Goal: Task Accomplishment & Management: Manage account settings

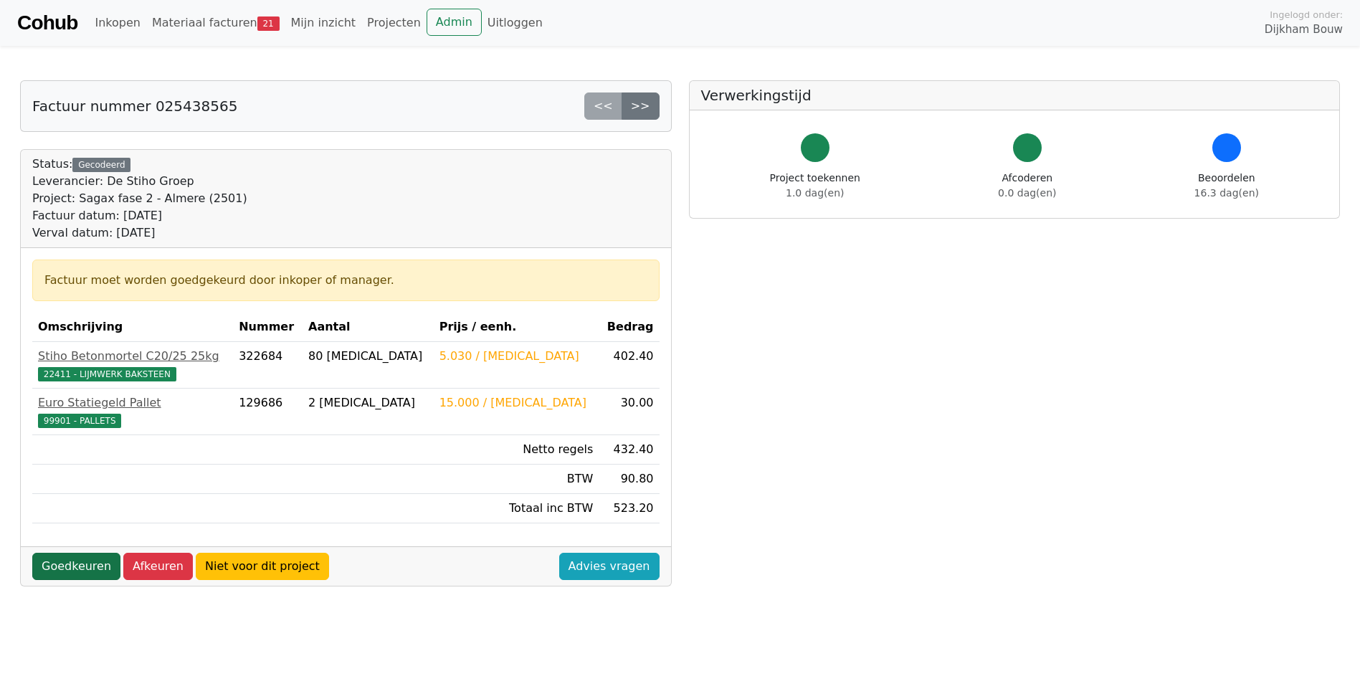
click at [77, 565] on link "Goedkeuren" at bounding box center [76, 566] width 88 height 27
click at [72, 568] on link "Goedkeuren" at bounding box center [76, 566] width 88 height 27
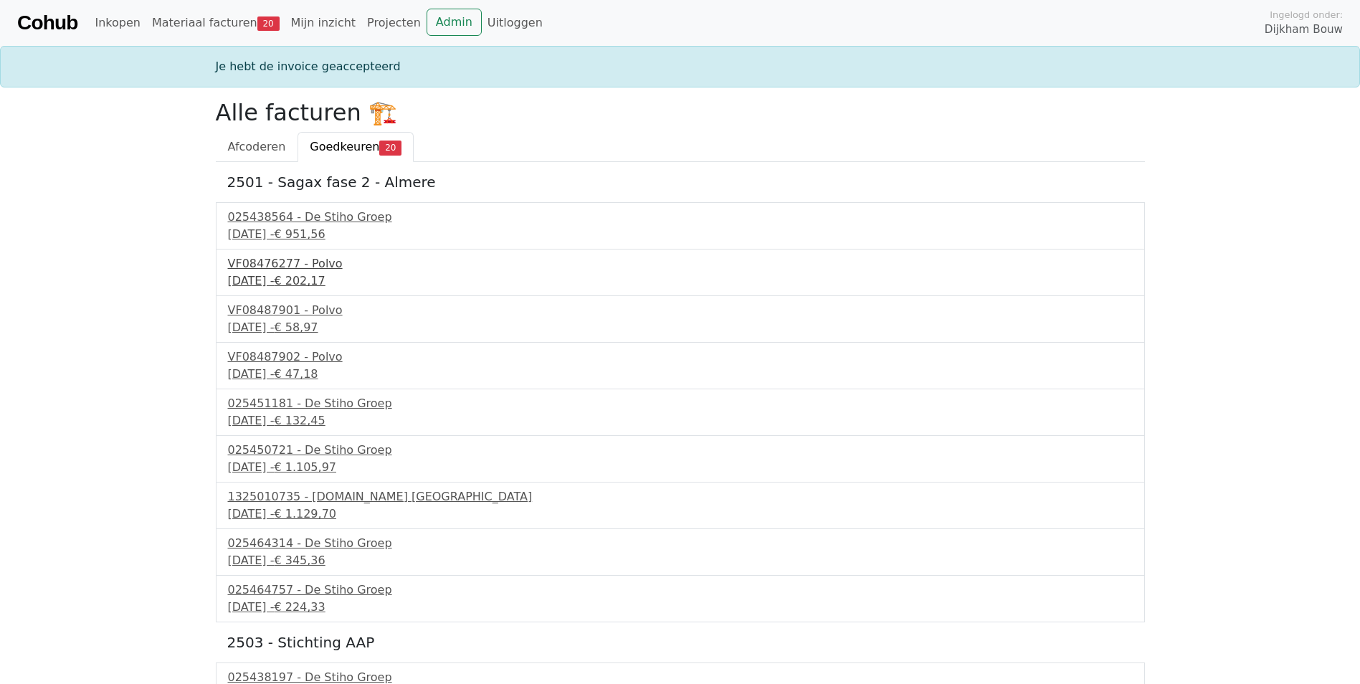
click at [299, 266] on div "VF08476277 - Polvo" at bounding box center [680, 263] width 905 height 17
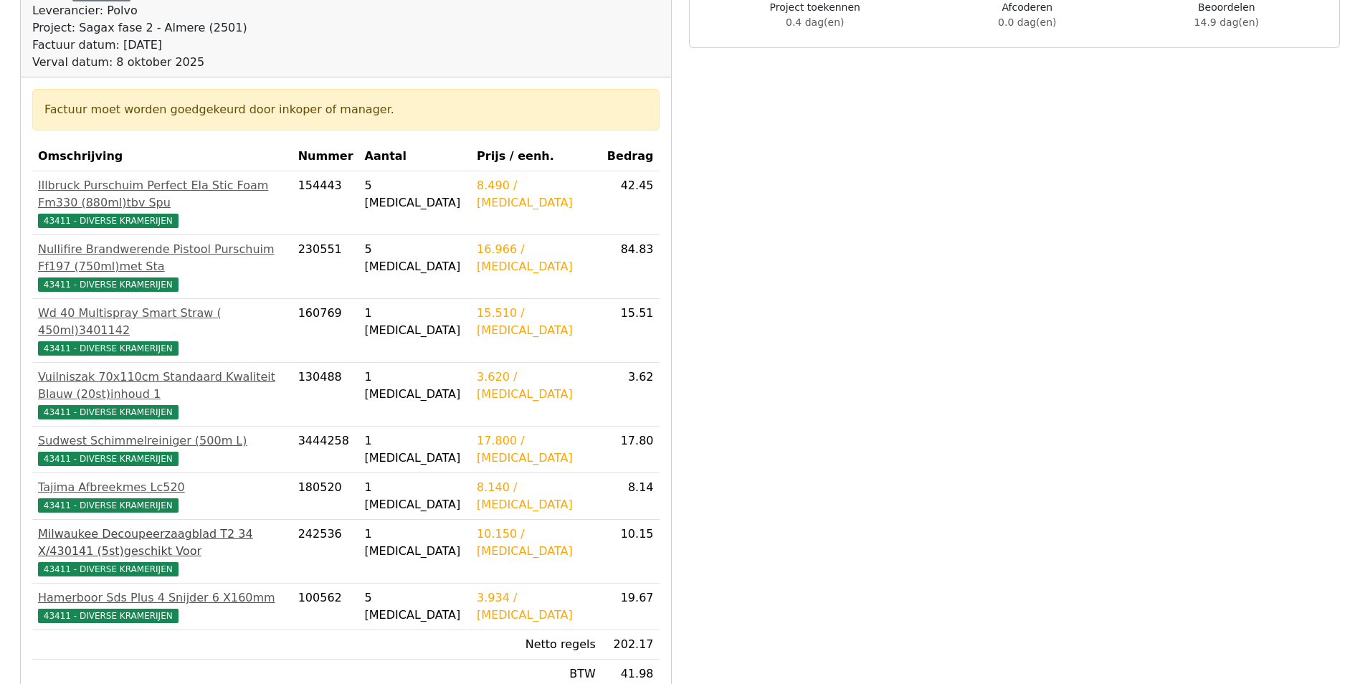
scroll to position [287, 0]
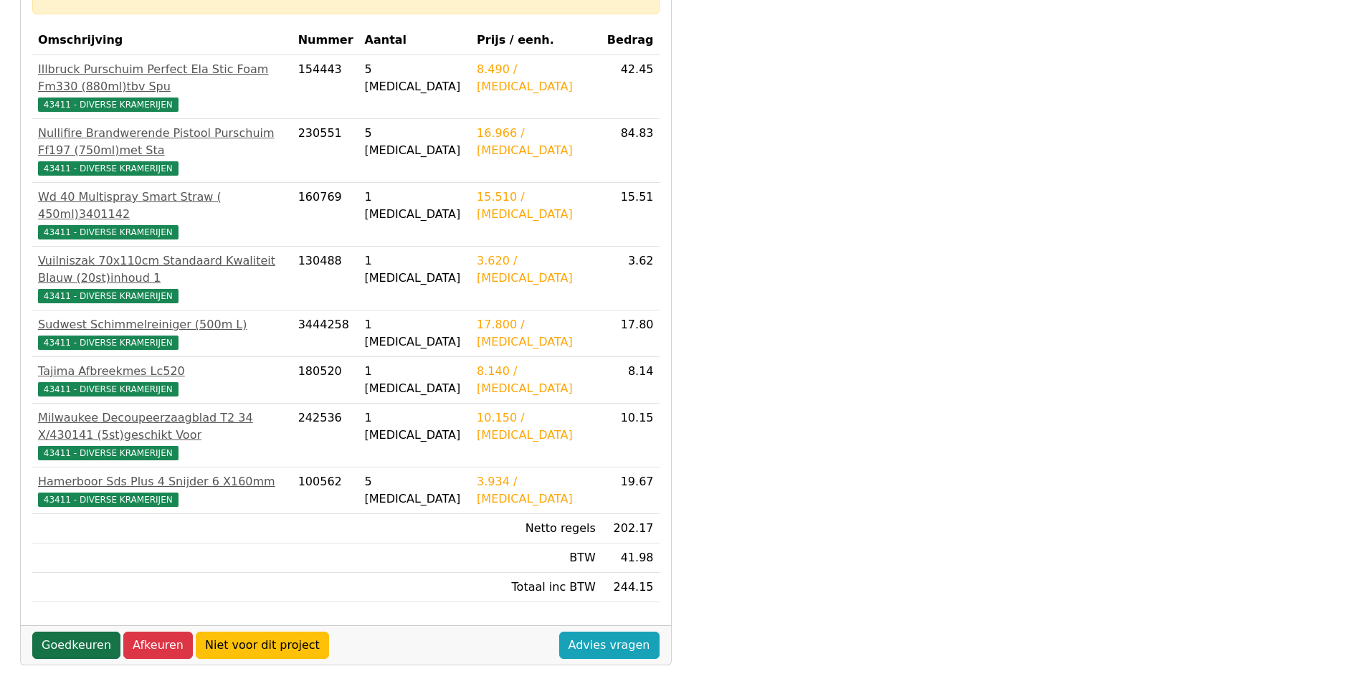
click at [79, 631] on link "Goedkeuren" at bounding box center [76, 644] width 88 height 27
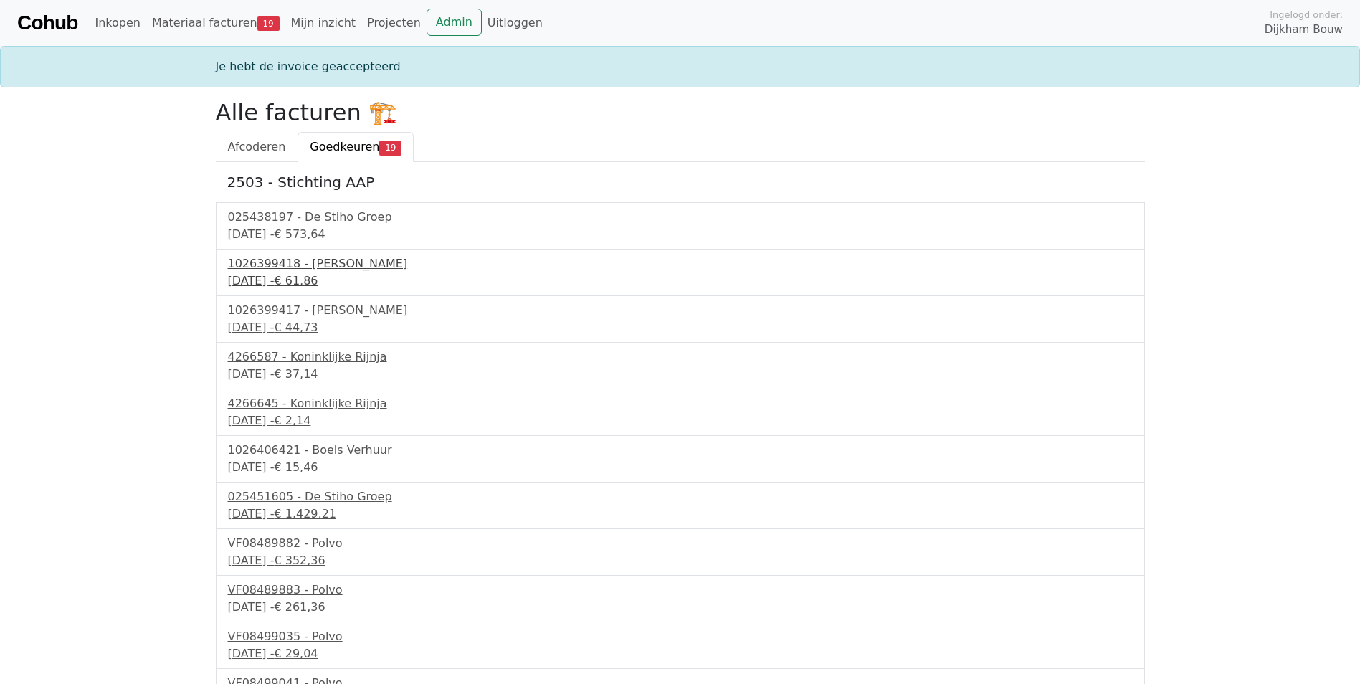
click at [340, 262] on div "1026399418 - [PERSON_NAME]" at bounding box center [680, 263] width 905 height 17
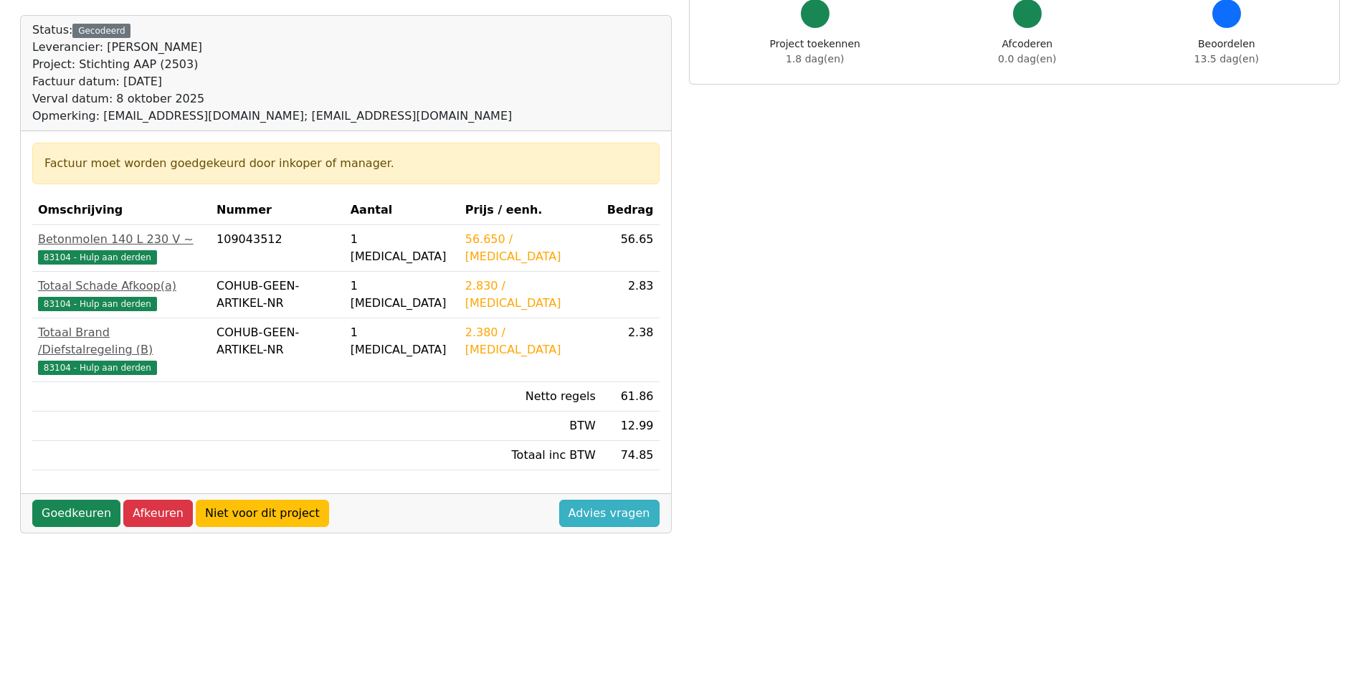
scroll to position [143, 0]
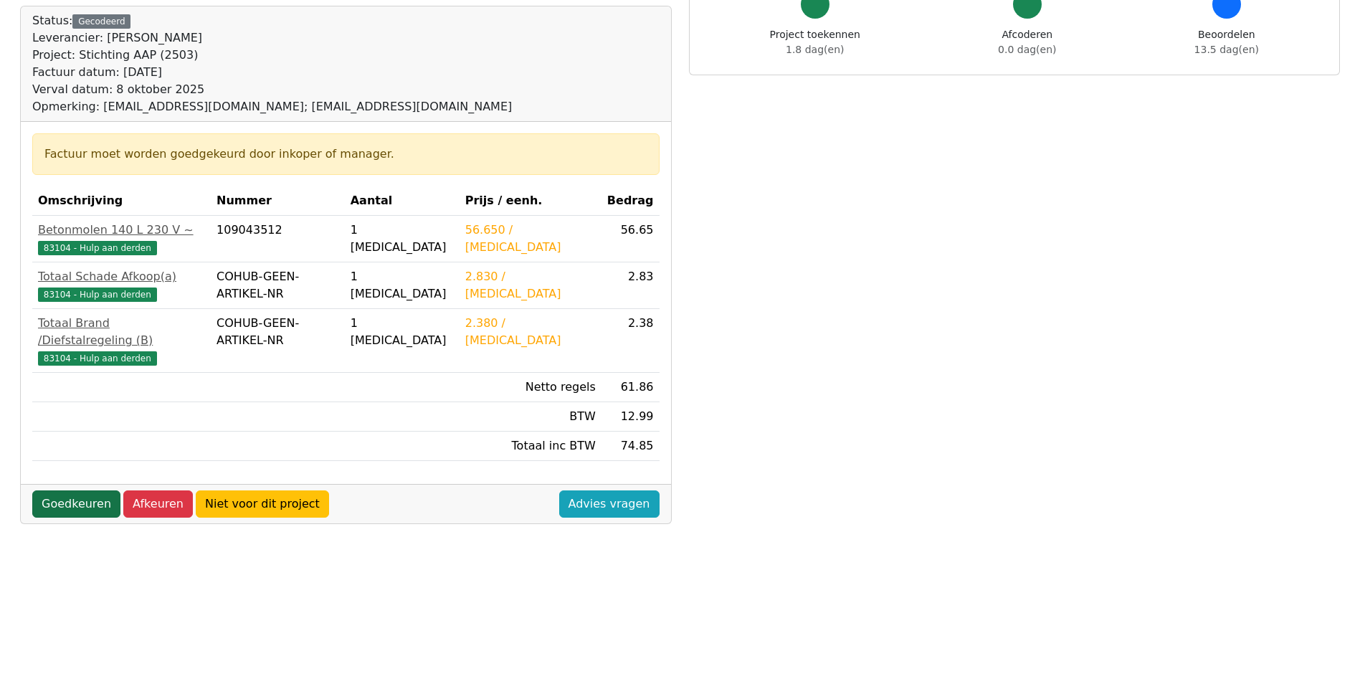
click at [82, 490] on link "Goedkeuren" at bounding box center [76, 503] width 88 height 27
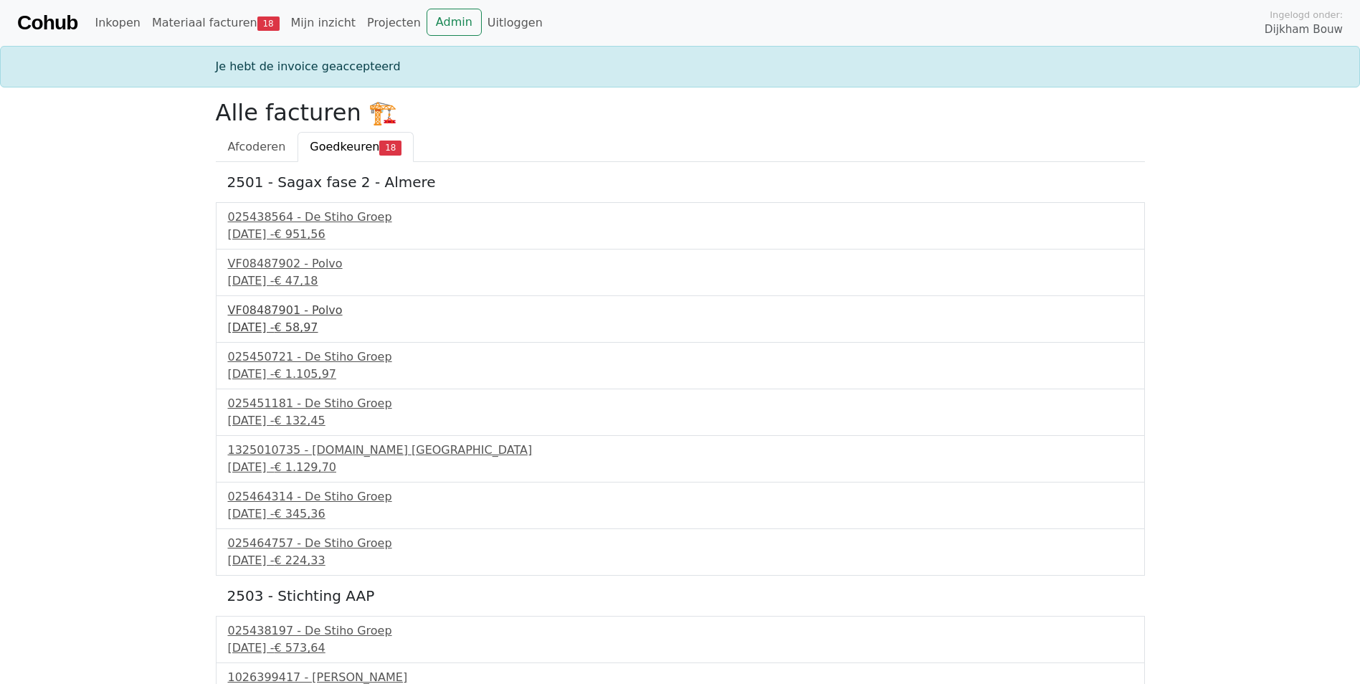
click at [270, 308] on div "VF08487901 - Polvo" at bounding box center [680, 310] width 905 height 17
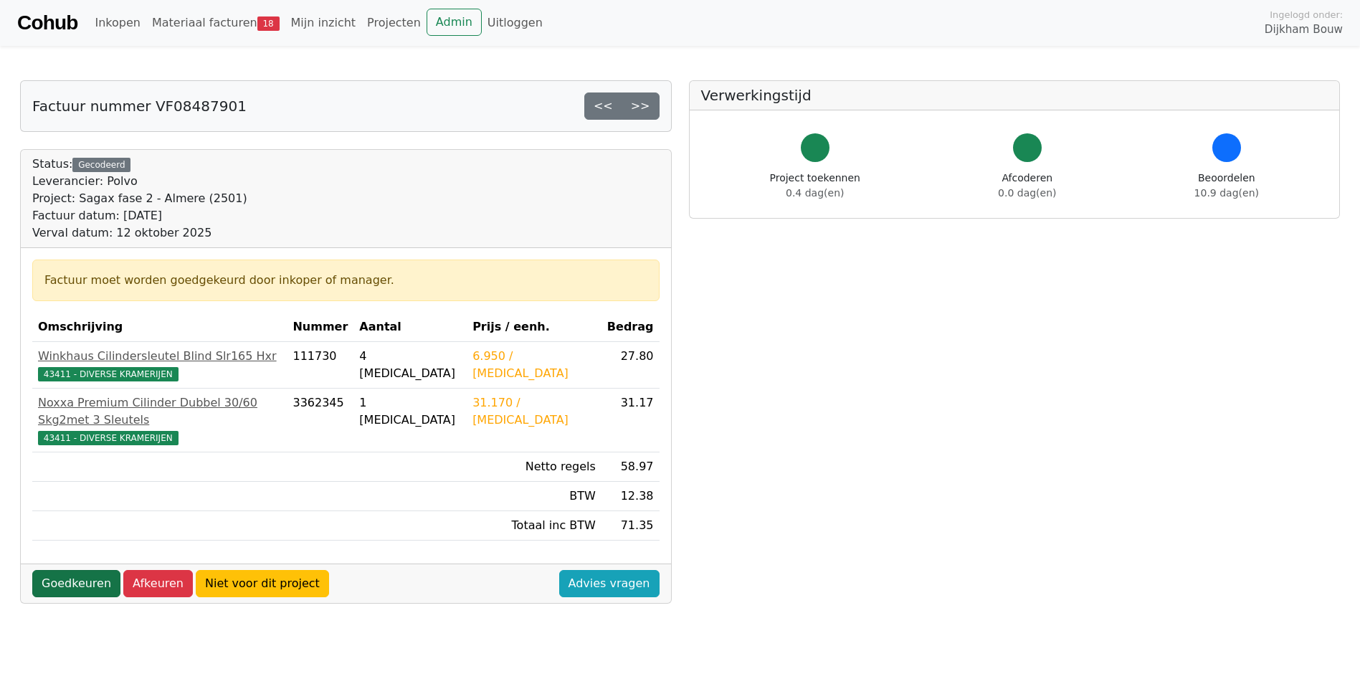
click at [81, 570] on link "Goedkeuren" at bounding box center [76, 583] width 88 height 27
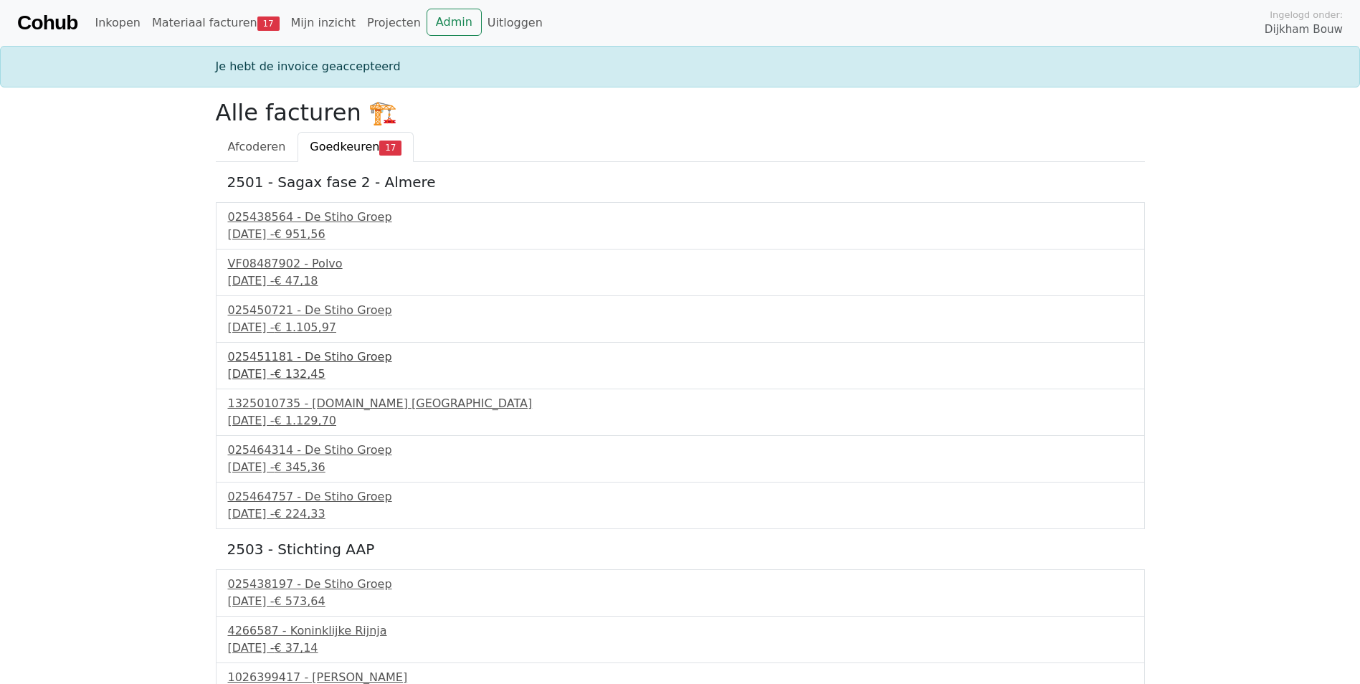
click at [271, 356] on div "025451181 - De Stiho Groep" at bounding box center [680, 356] width 905 height 17
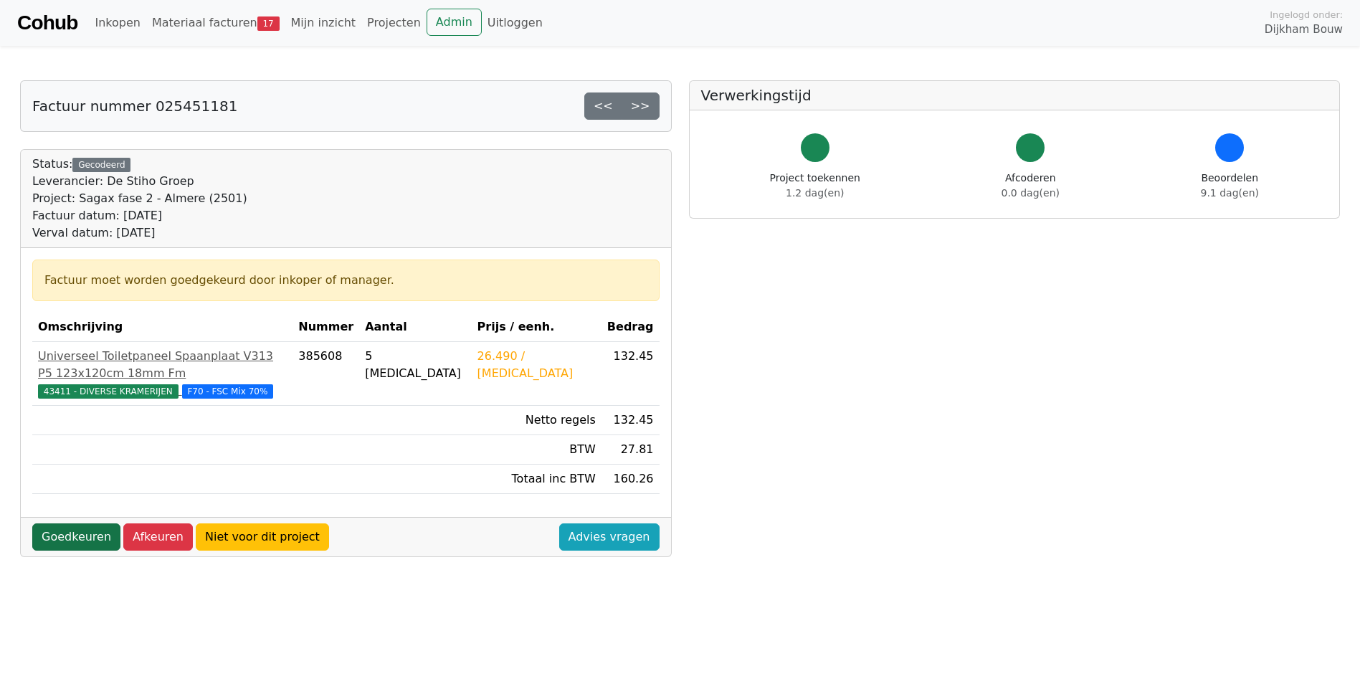
click at [74, 523] on link "Goedkeuren" at bounding box center [76, 536] width 88 height 27
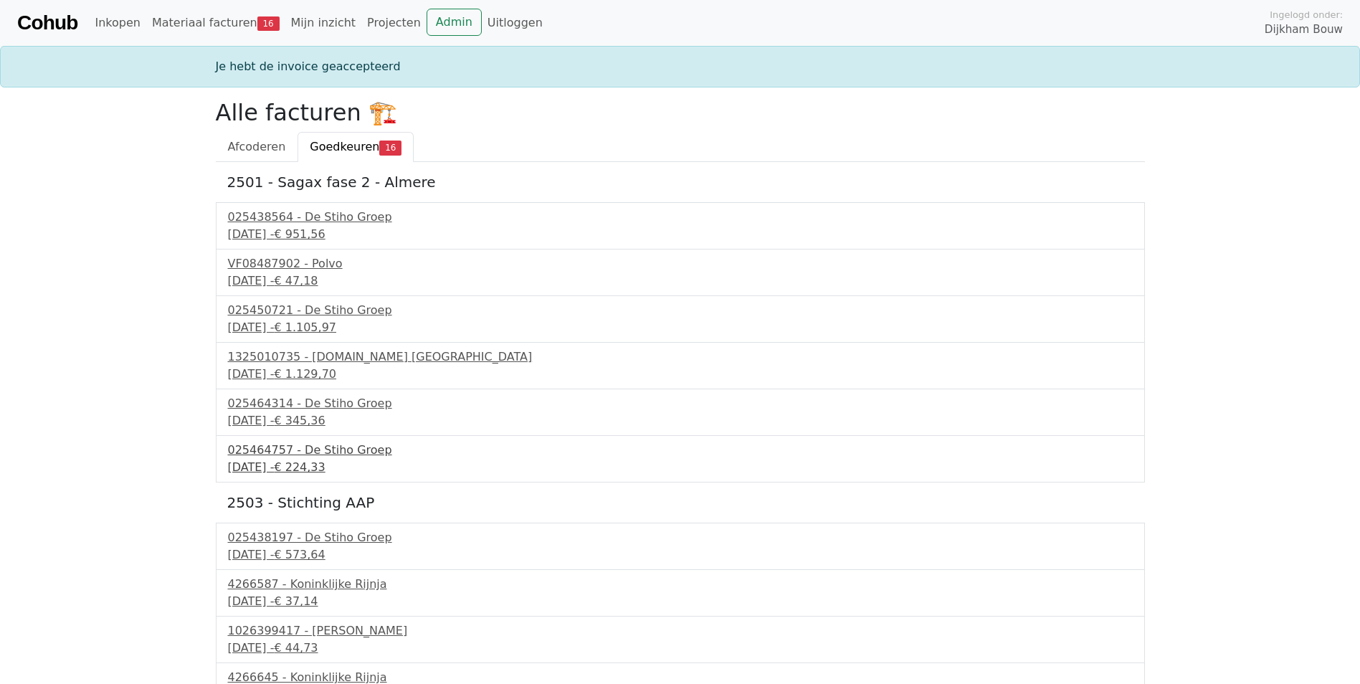
click at [281, 444] on div "025464757 - De Stiho Groep" at bounding box center [680, 450] width 905 height 17
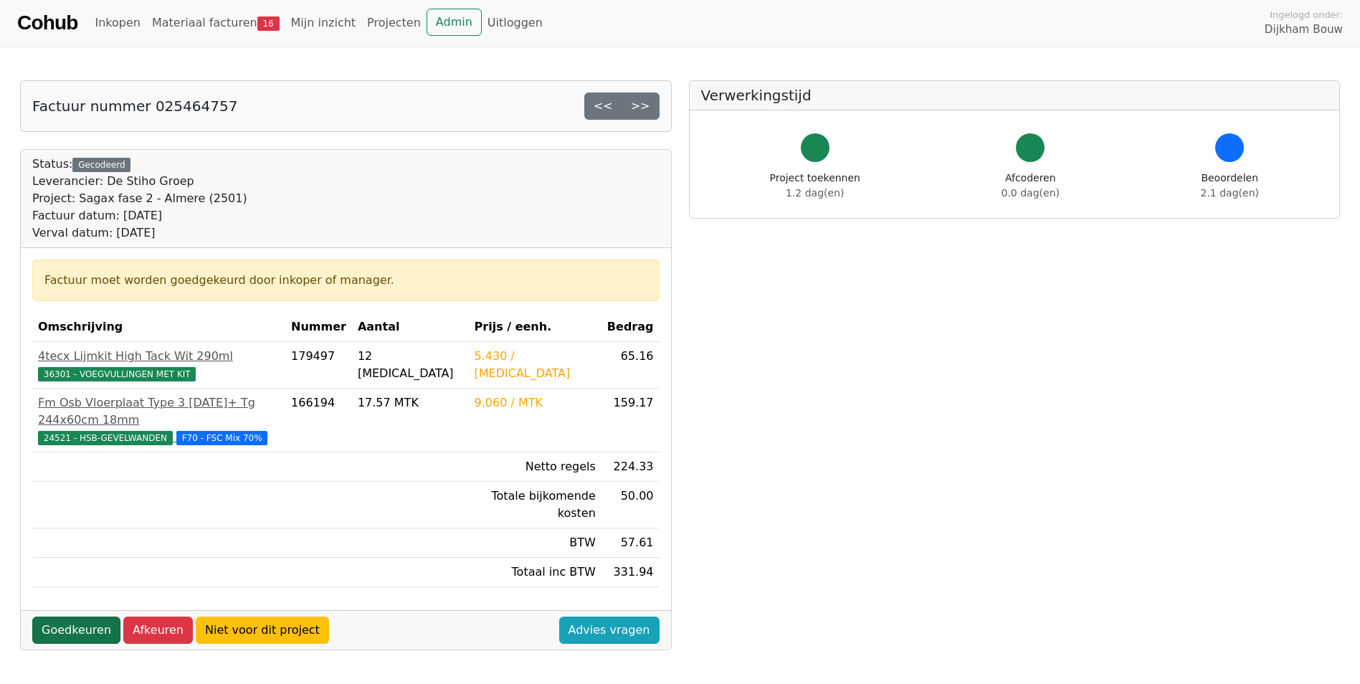
click at [85, 616] on link "Goedkeuren" at bounding box center [76, 629] width 88 height 27
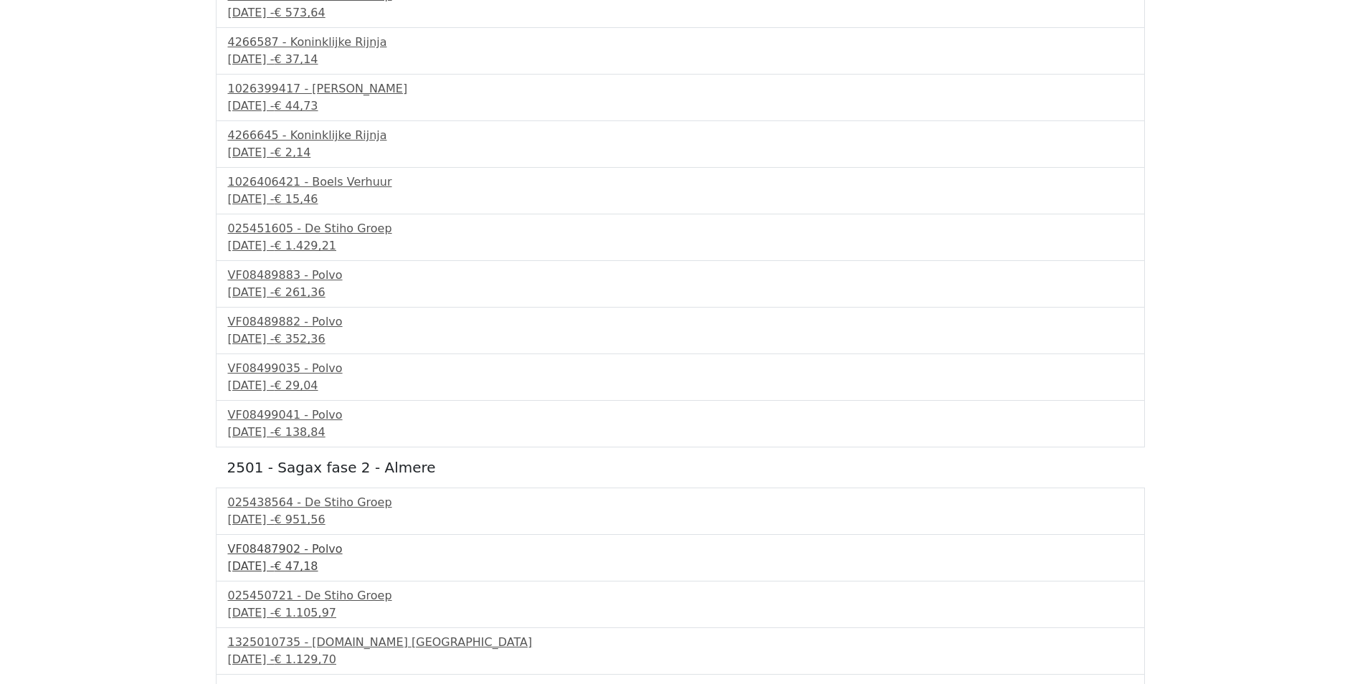
scroll to position [259, 0]
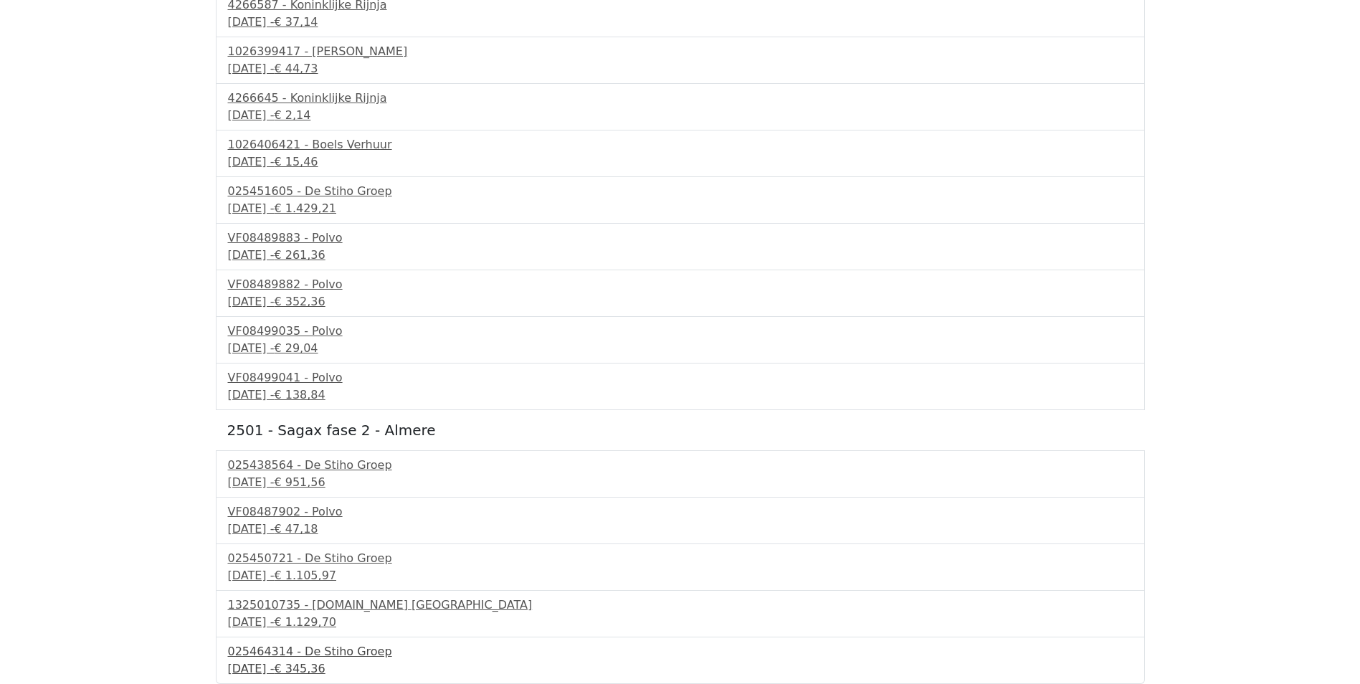
click at [324, 644] on div "025464314 - De Stiho Groep" at bounding box center [680, 651] width 905 height 17
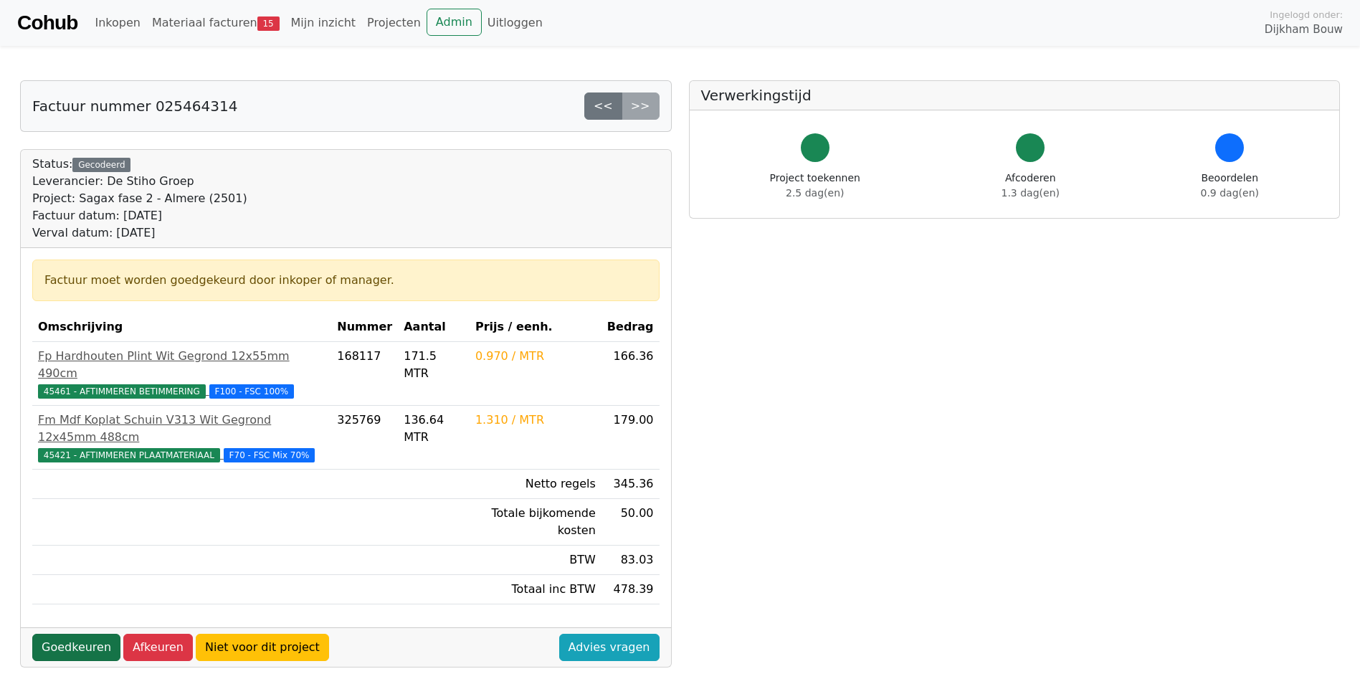
click at [86, 634] on link "Goedkeuren" at bounding box center [76, 647] width 88 height 27
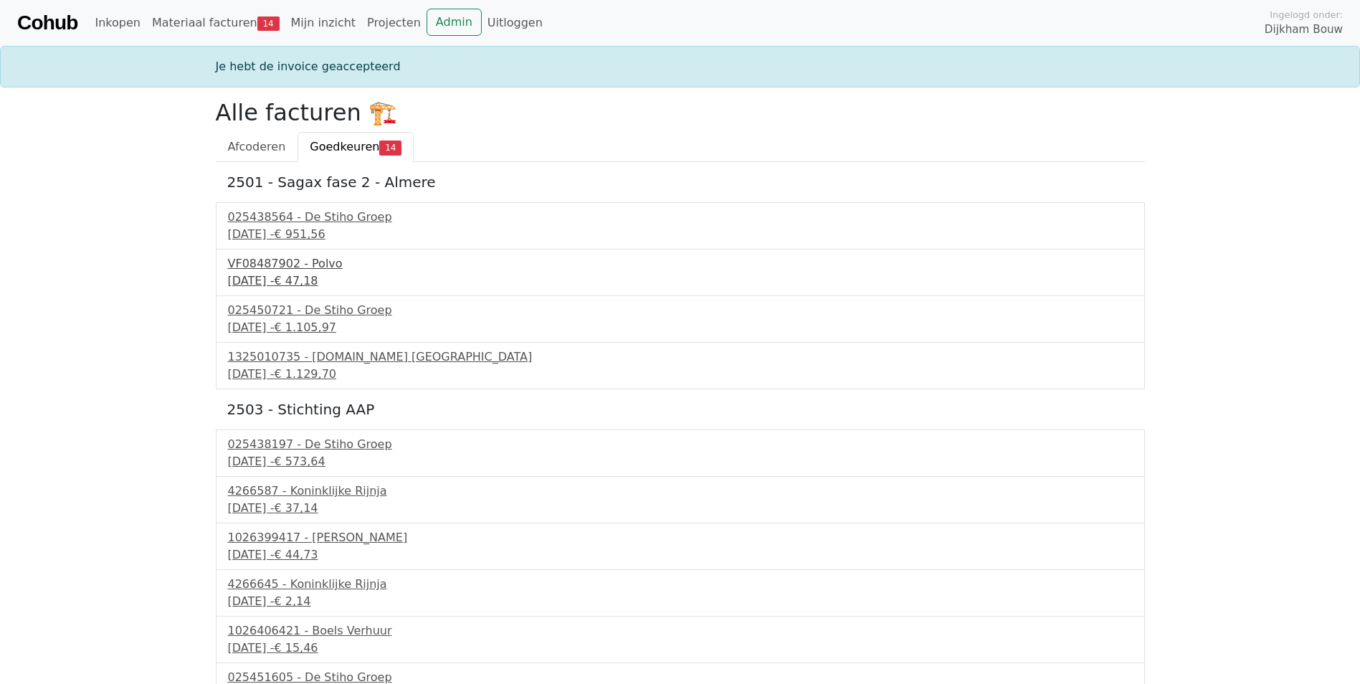
click at [296, 261] on div "VF08487902 - Polvo" at bounding box center [680, 263] width 905 height 17
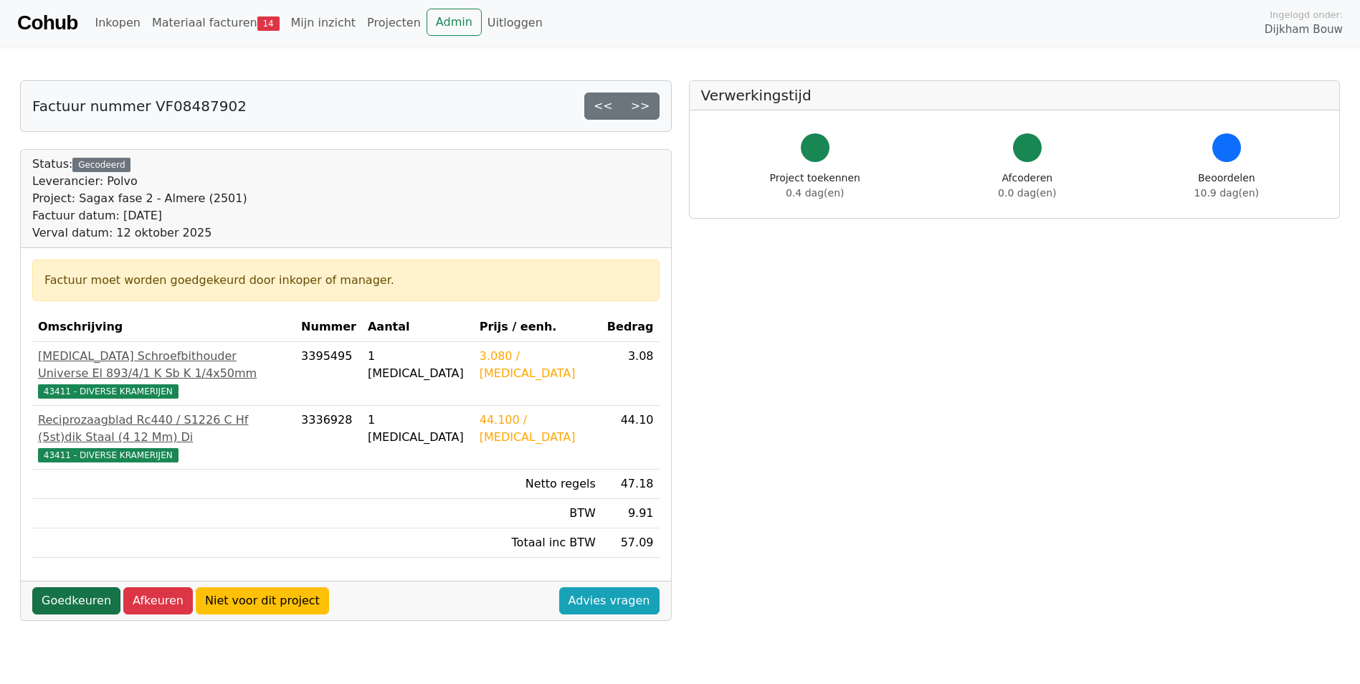
click at [75, 587] on link "Goedkeuren" at bounding box center [76, 600] width 88 height 27
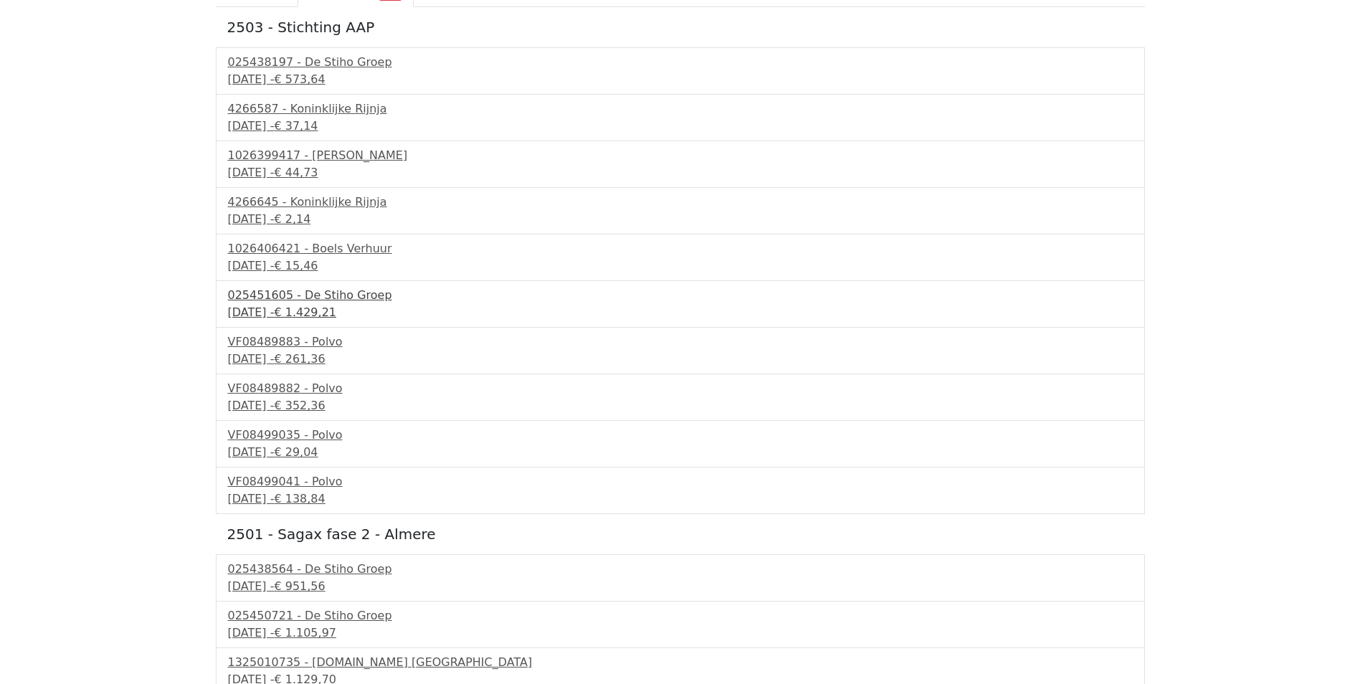
scroll to position [166, 0]
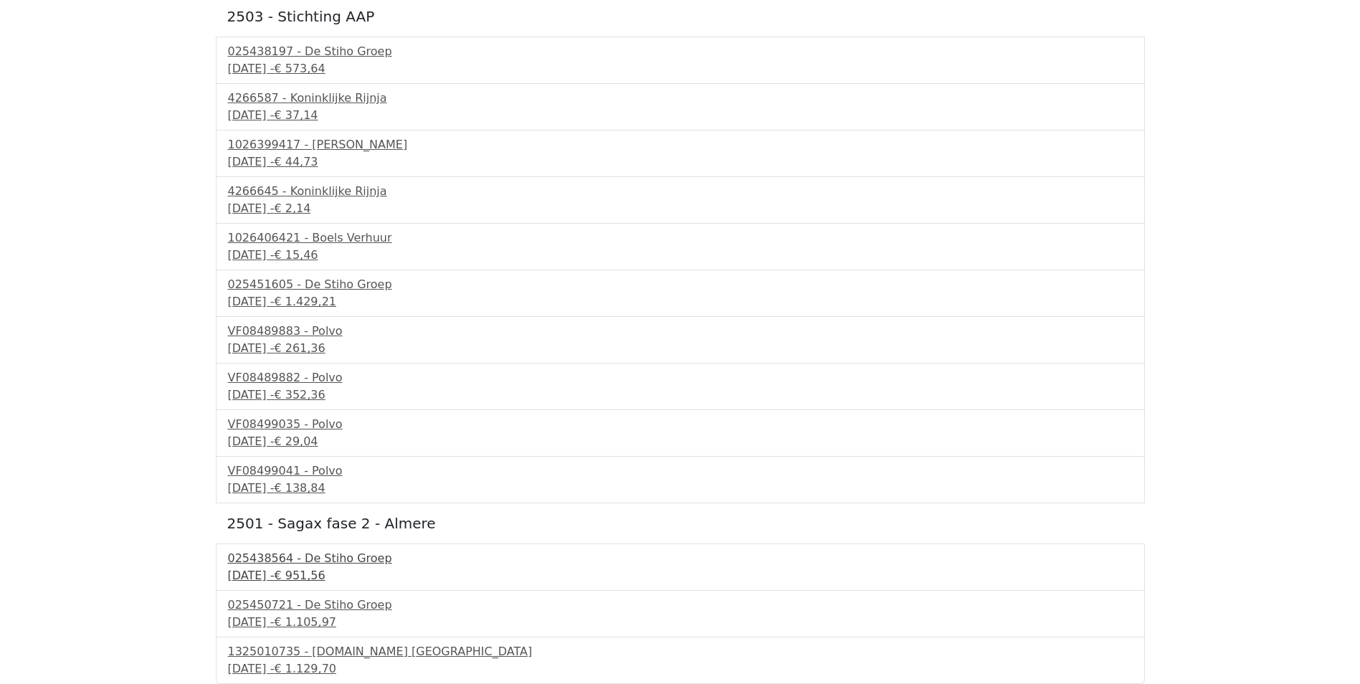
click at [282, 552] on div "025438564 - De Stiho Groep" at bounding box center [680, 558] width 905 height 17
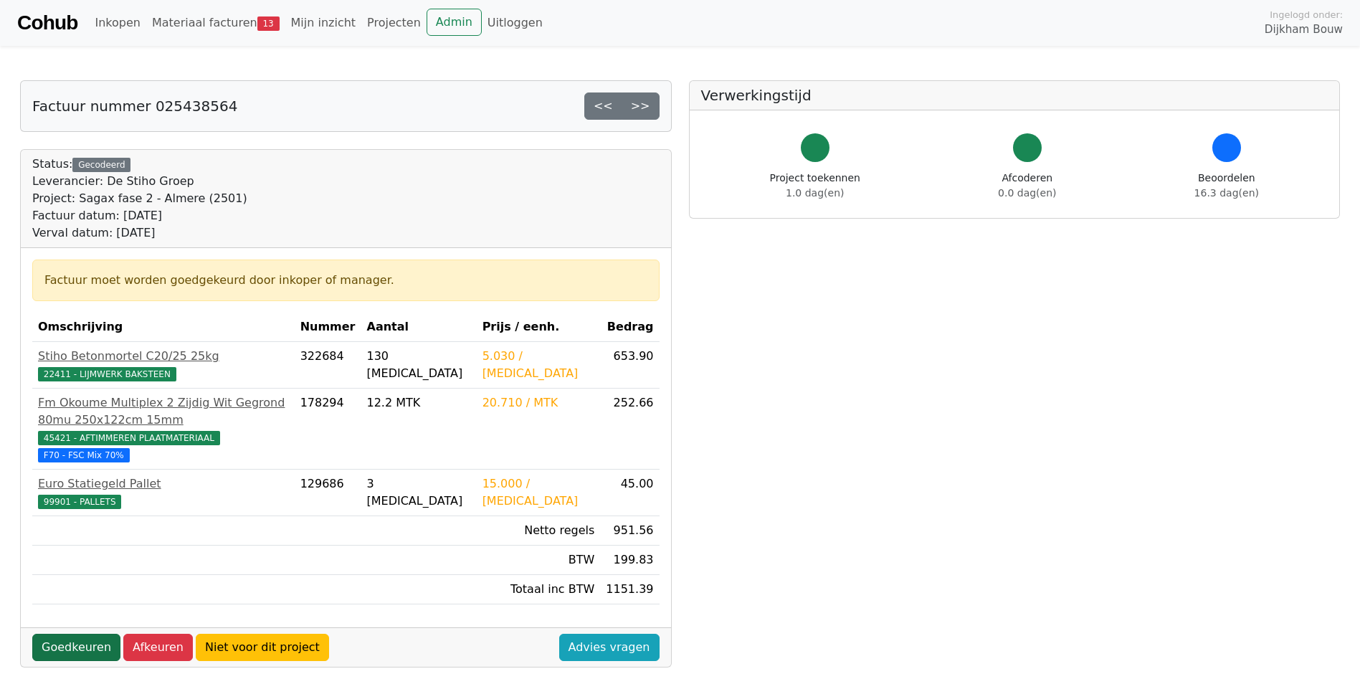
click at [85, 634] on link "Goedkeuren" at bounding box center [76, 647] width 88 height 27
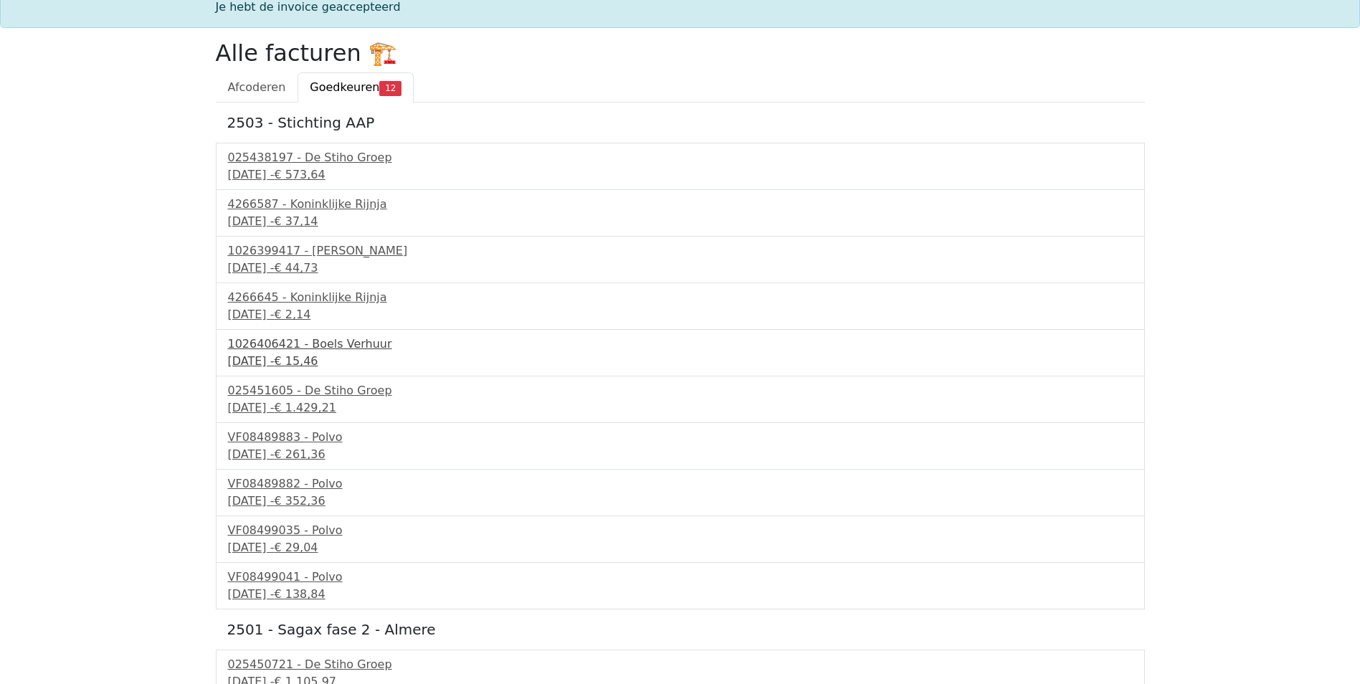
scroll to position [119, 0]
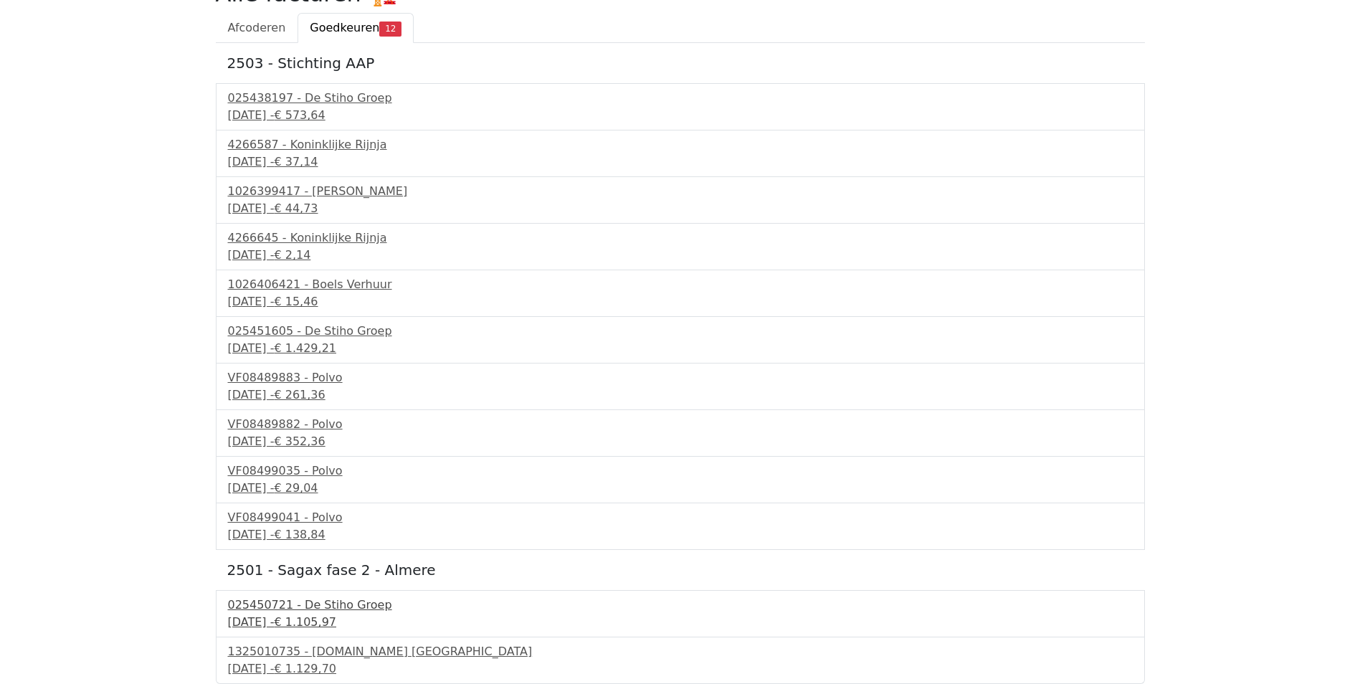
click at [298, 607] on div "025450721 - De Stiho Groep" at bounding box center [680, 604] width 905 height 17
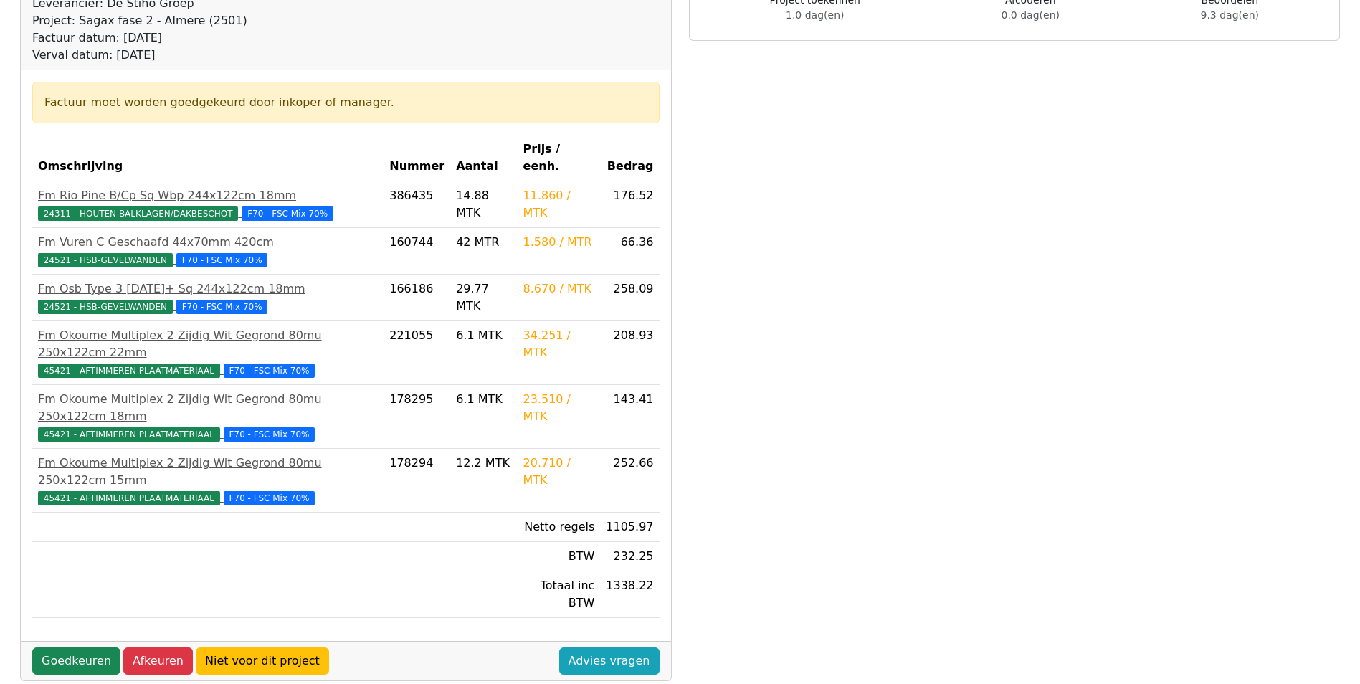
scroll to position [215, 0]
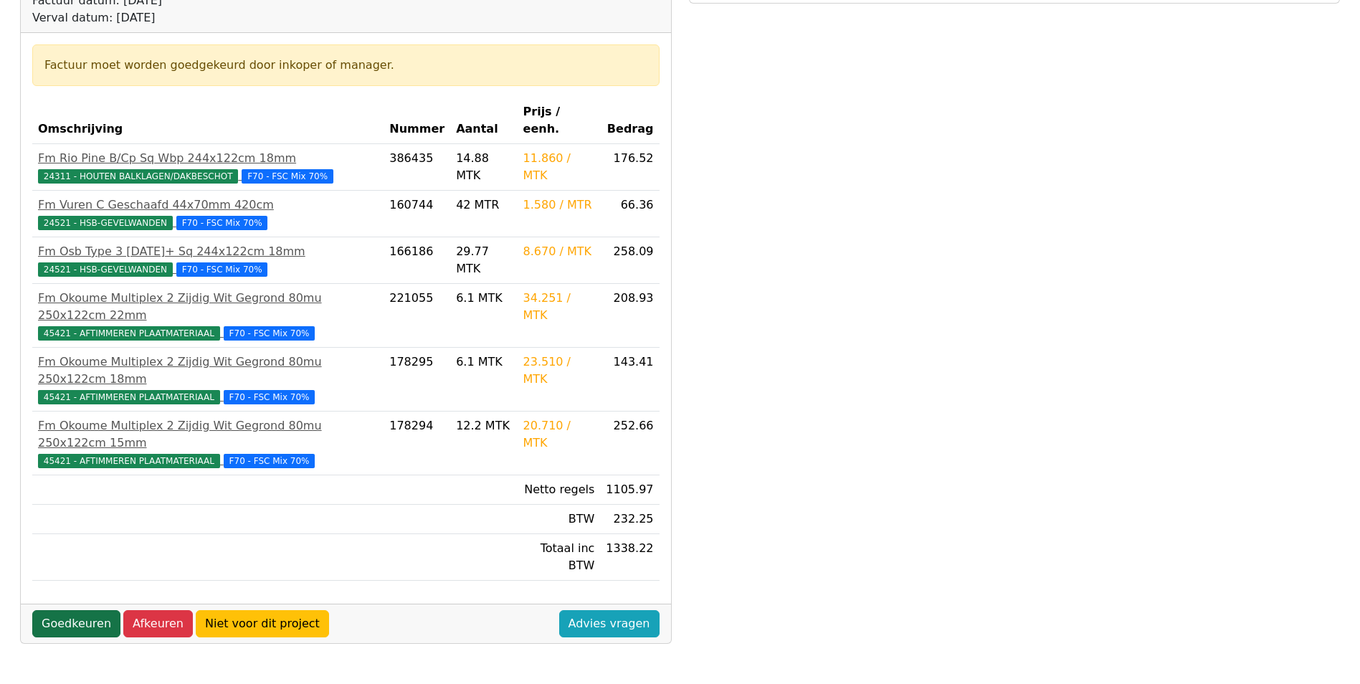
click at [80, 610] on link "Goedkeuren" at bounding box center [76, 623] width 88 height 27
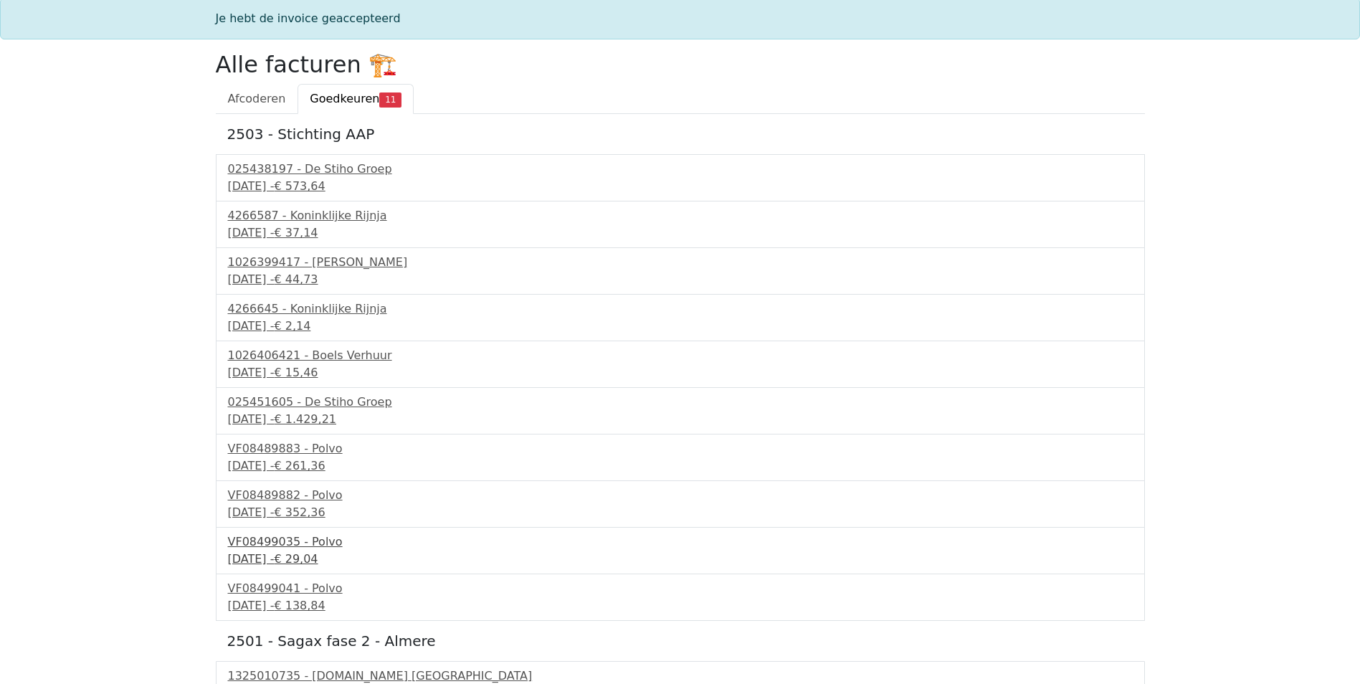
scroll to position [72, 0]
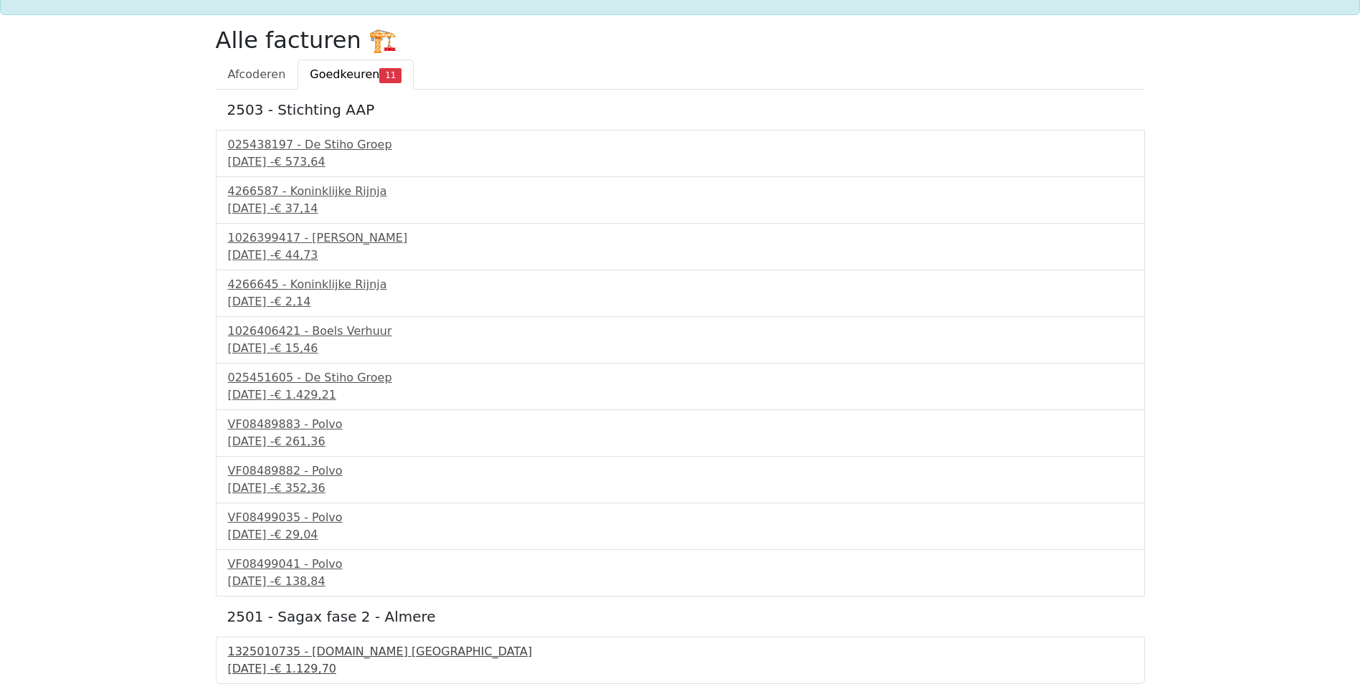
click at [316, 644] on div "1325010735 - Bnext.nl Nederland" at bounding box center [680, 651] width 905 height 17
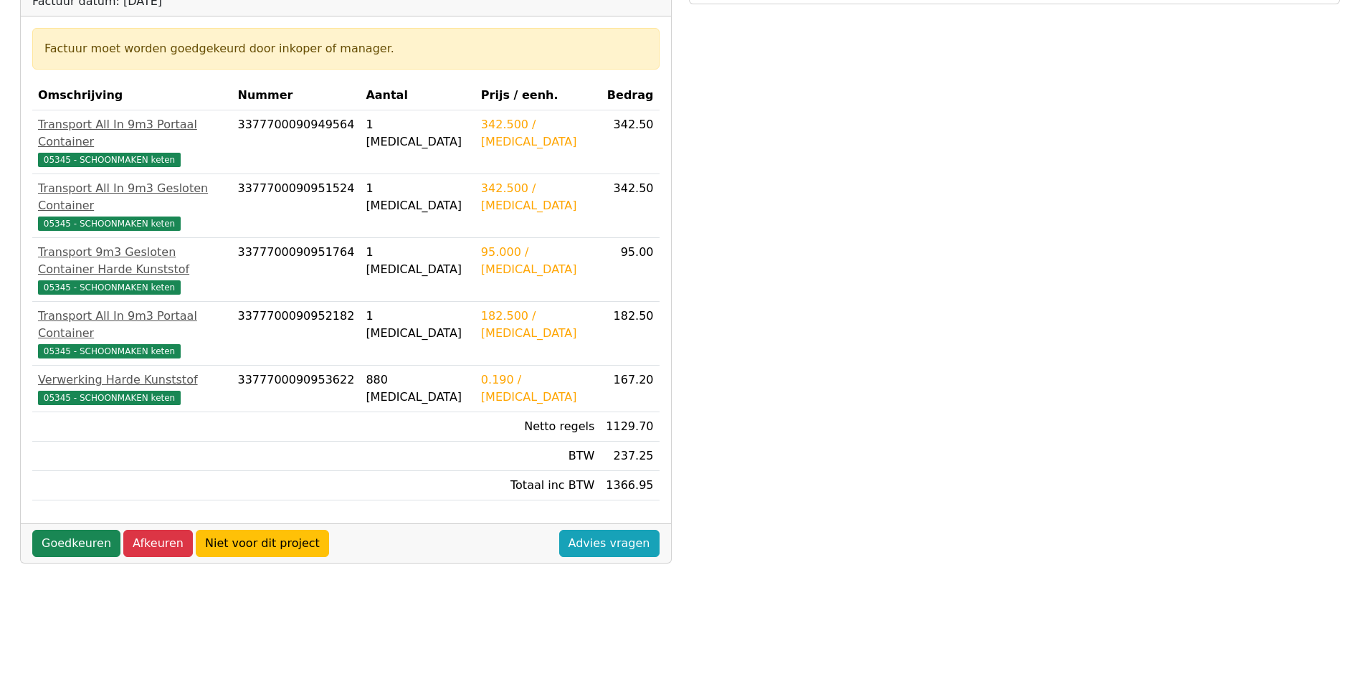
scroll to position [215, 0]
click at [87, 529] on link "Goedkeuren" at bounding box center [76, 542] width 88 height 27
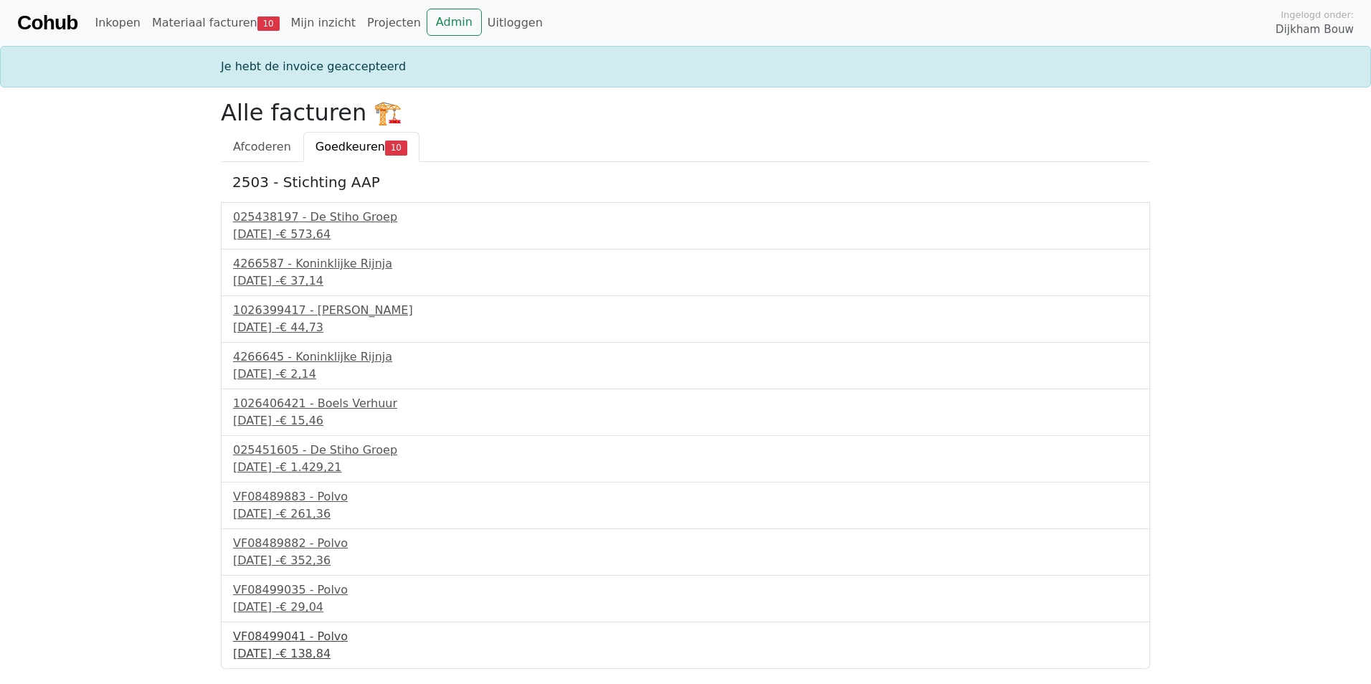
click at [300, 631] on div "VF08499041 - Polvo" at bounding box center [685, 636] width 905 height 17
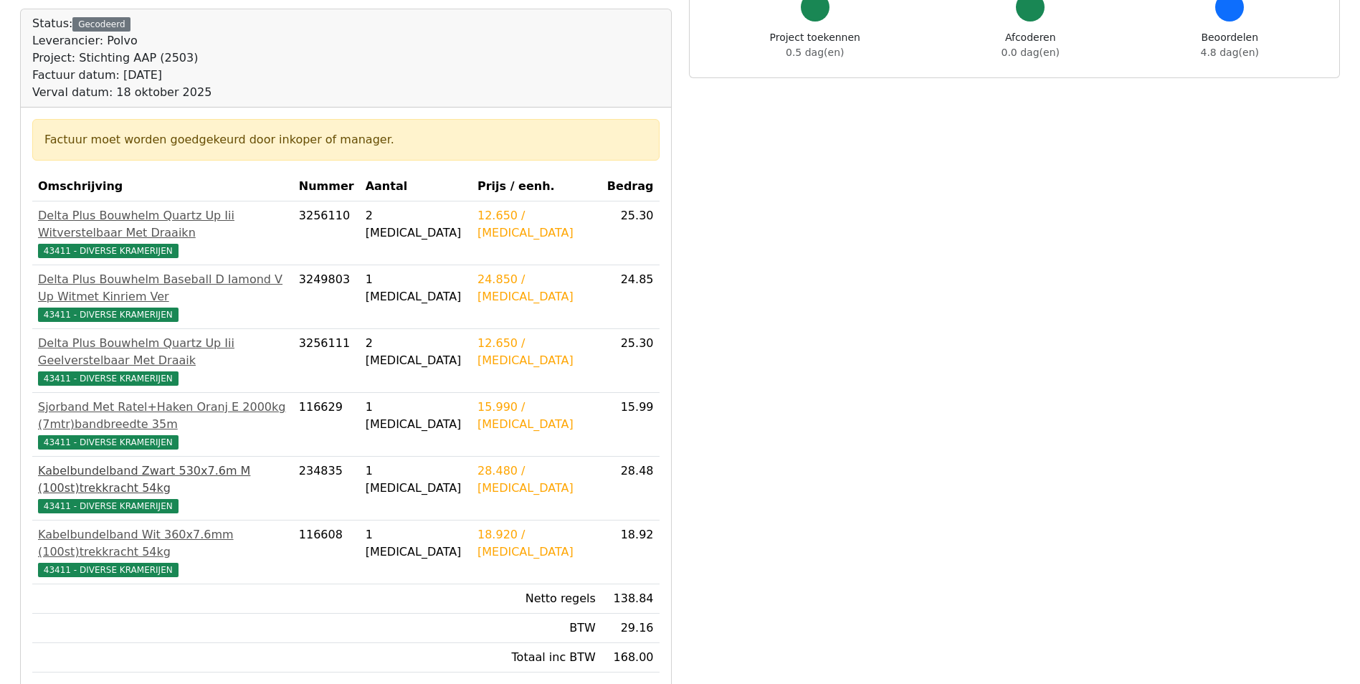
scroll to position [143, 0]
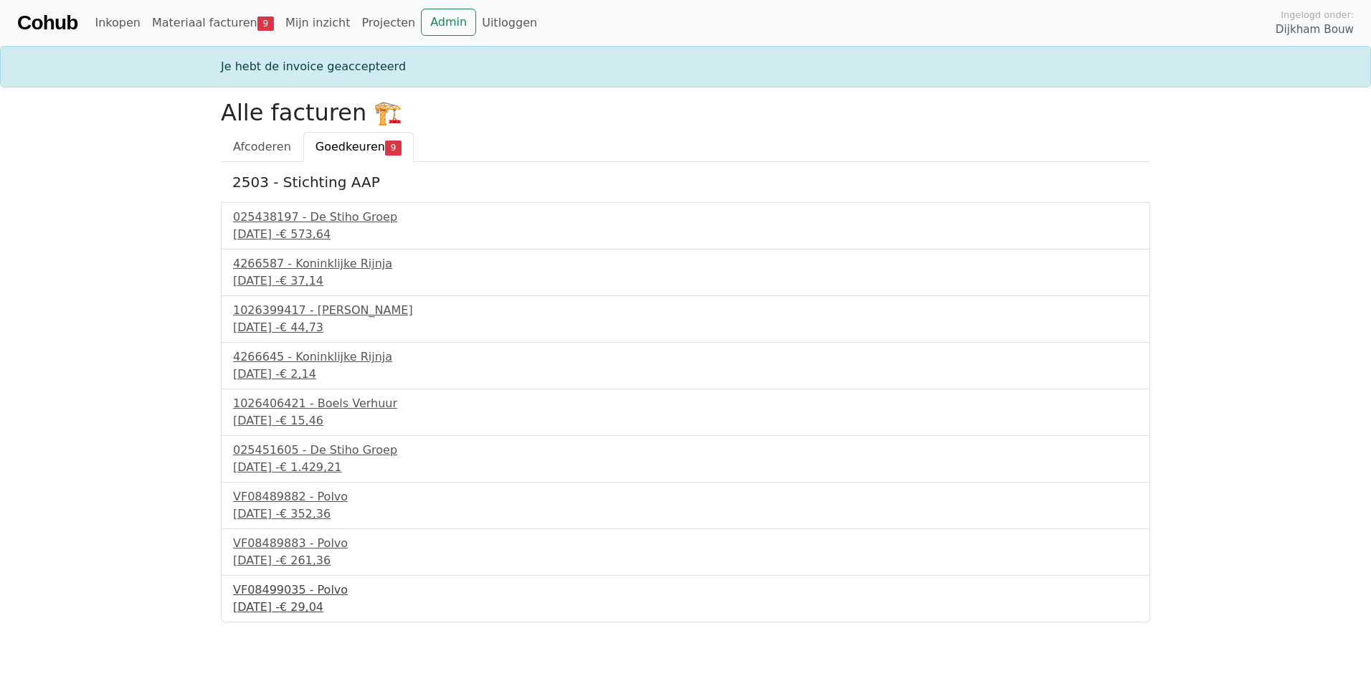
click at [289, 584] on div "VF08499035 - Polvo" at bounding box center [685, 589] width 905 height 17
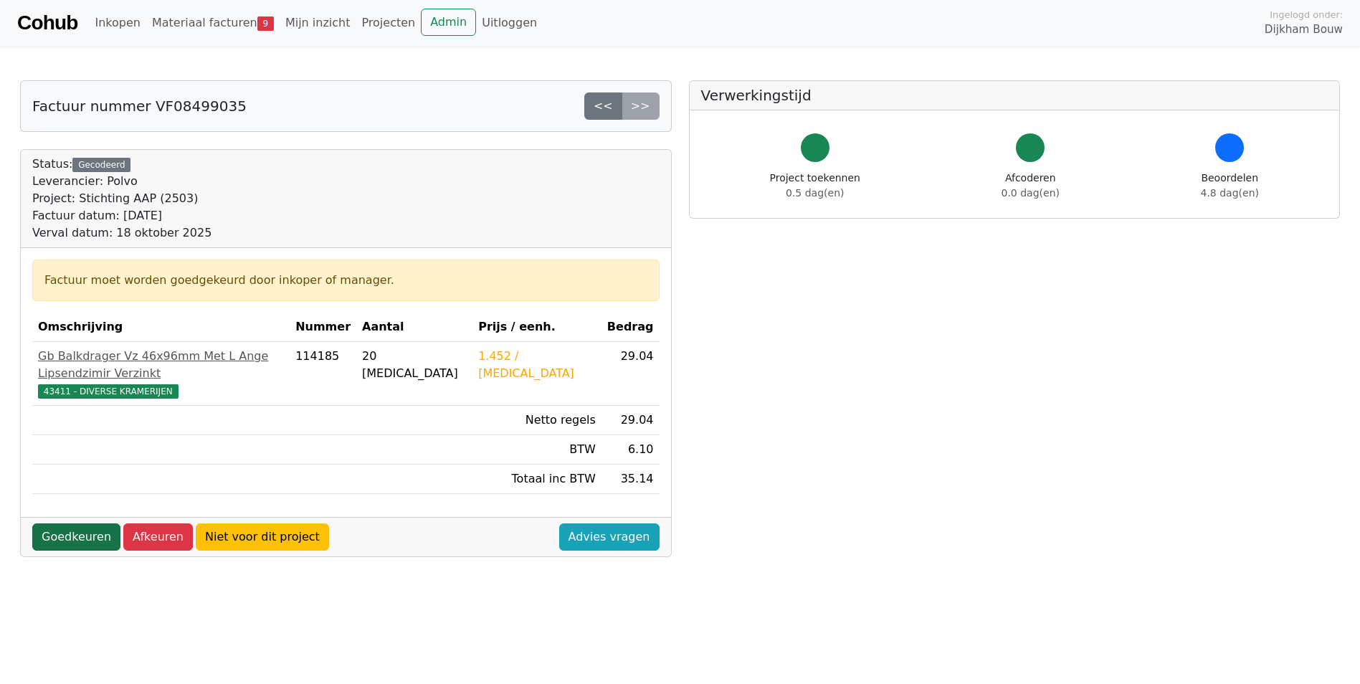
click at [80, 523] on link "Goedkeuren" at bounding box center [76, 536] width 88 height 27
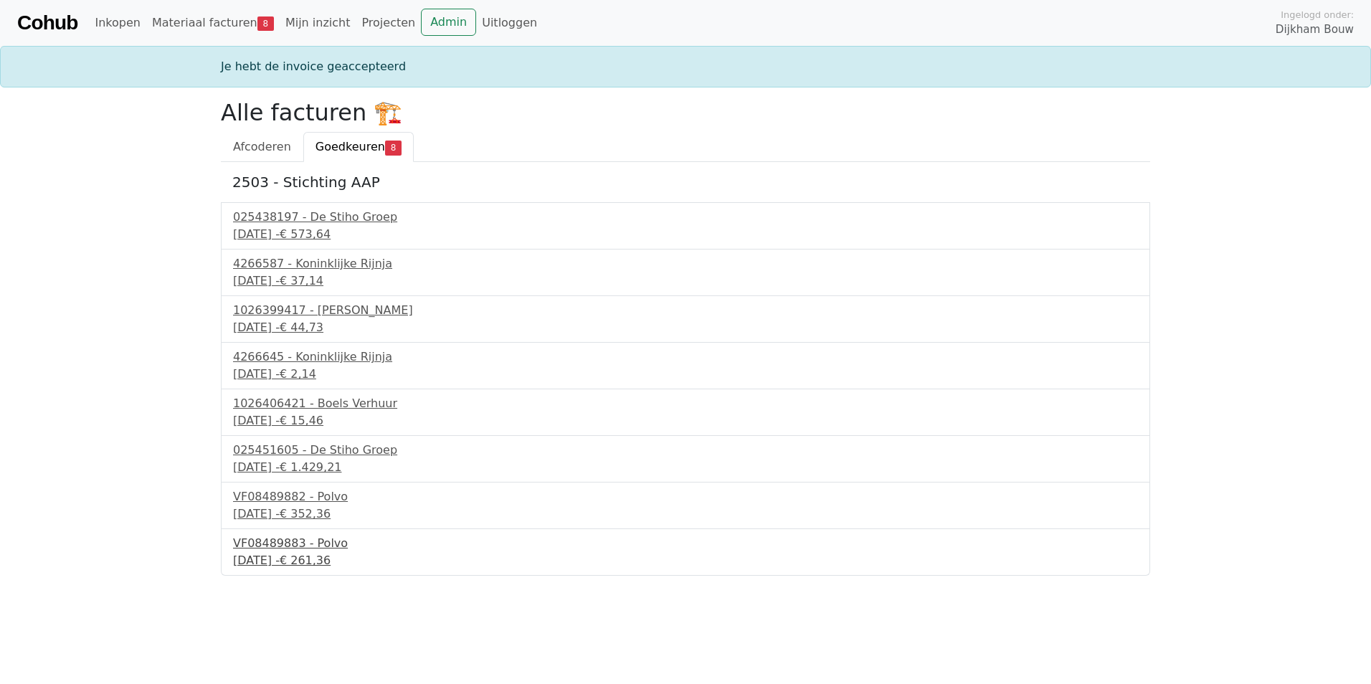
click at [272, 535] on div "VF08489883 - Polvo" at bounding box center [685, 543] width 905 height 17
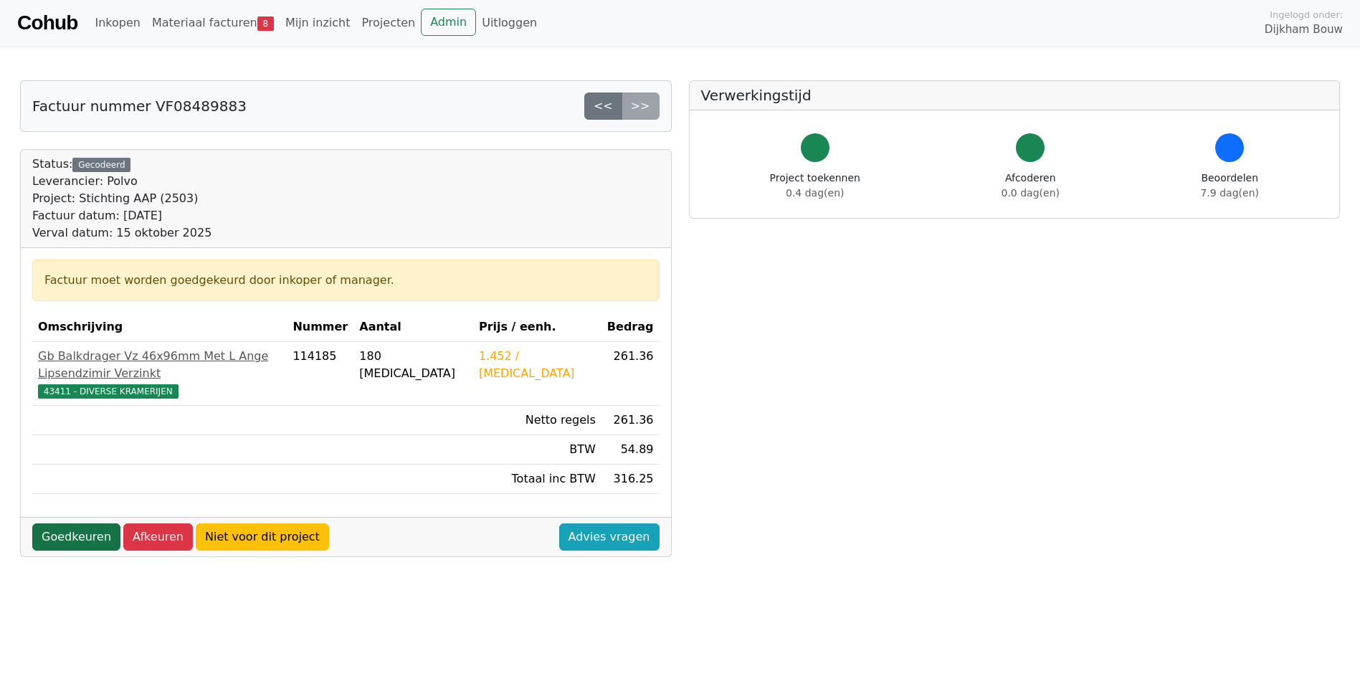
click at [91, 523] on link "Goedkeuren" at bounding box center [76, 536] width 88 height 27
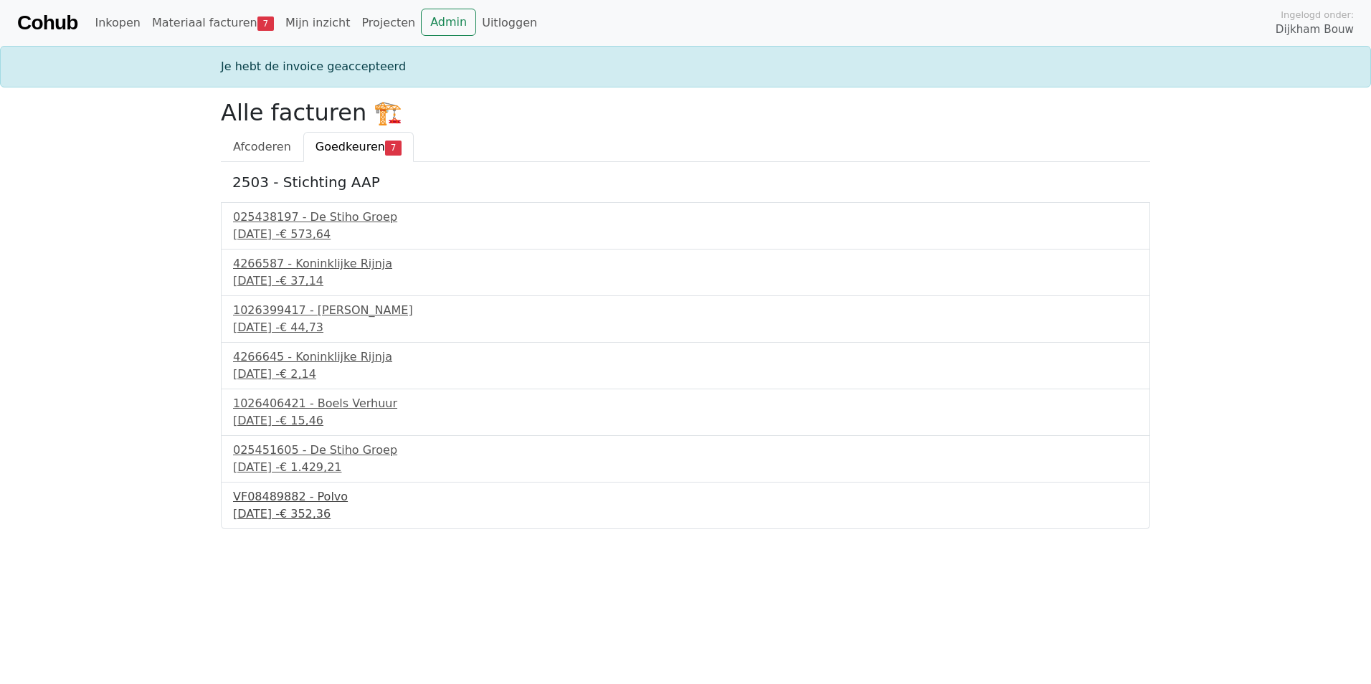
click at [295, 490] on div "VF08489882 - Polvo" at bounding box center [685, 496] width 905 height 17
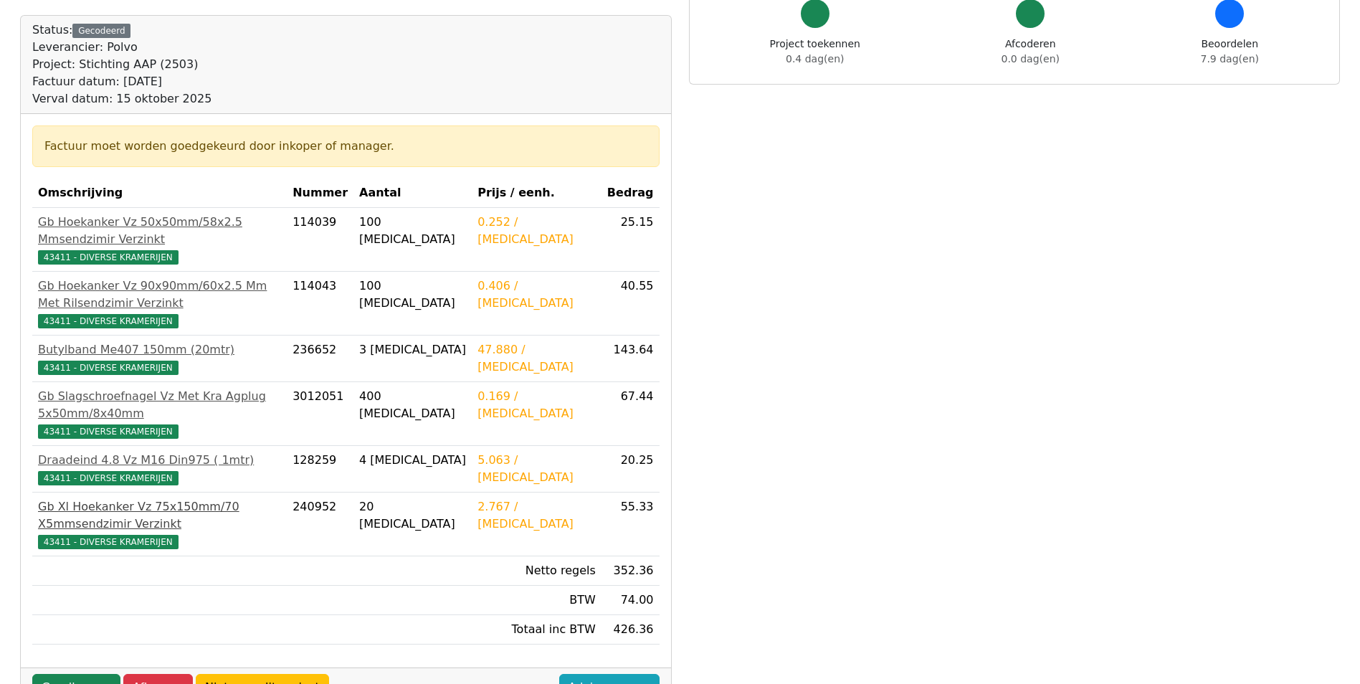
scroll to position [358, 0]
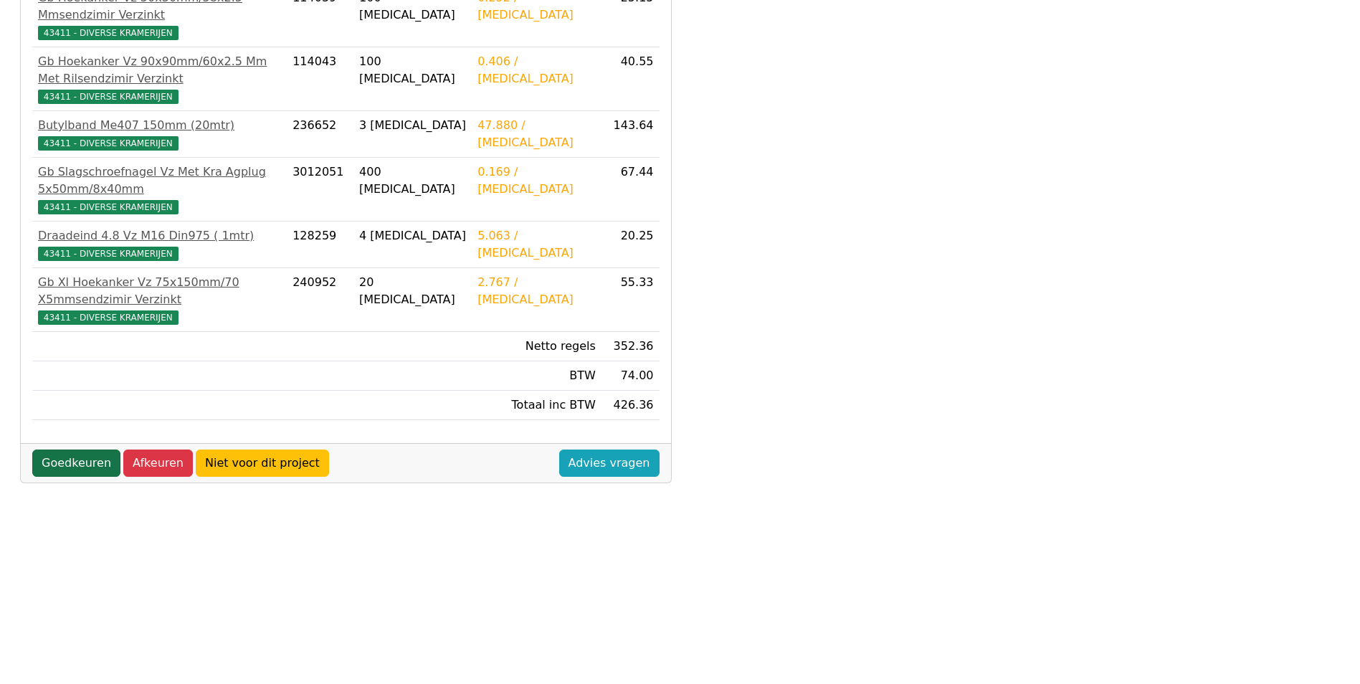
click at [68, 449] on link "Goedkeuren" at bounding box center [76, 462] width 88 height 27
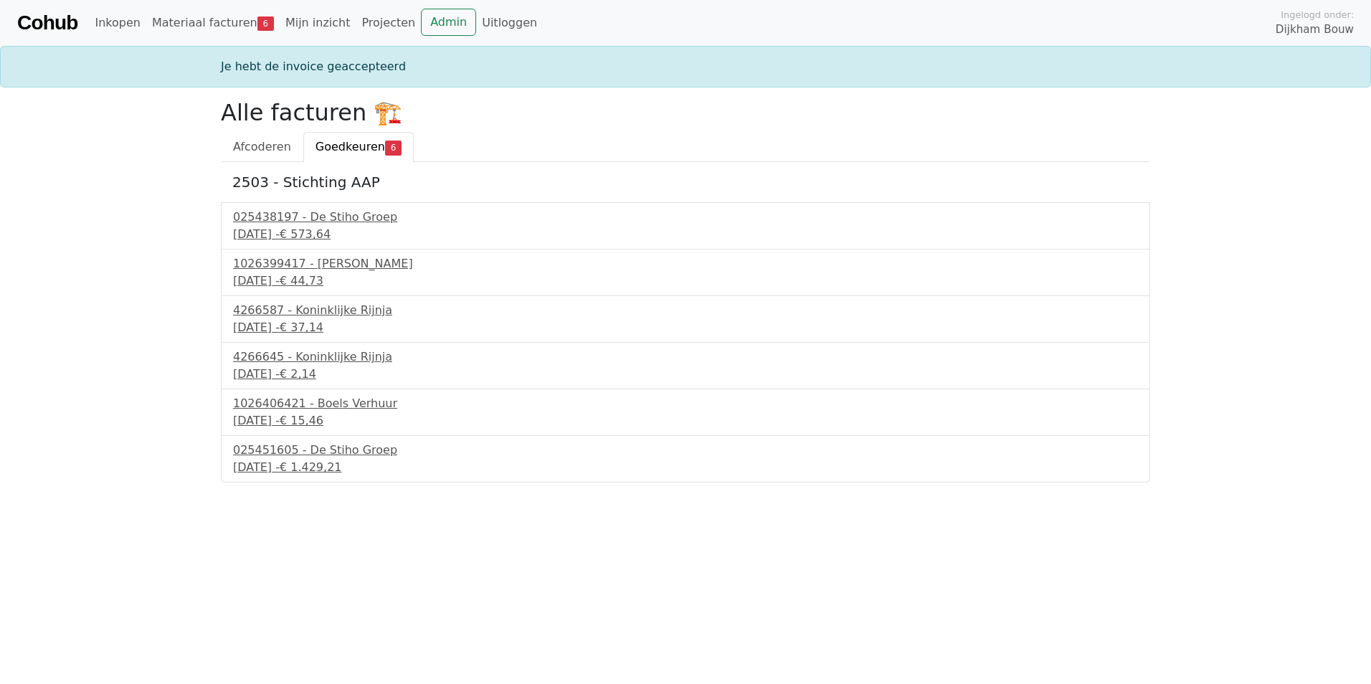
click at [318, 438] on div "025451605 - De Stiho Groep [DATE] - € 1.429,21" at bounding box center [685, 459] width 929 height 47
click at [308, 452] on div "025451605 - De Stiho Groep" at bounding box center [685, 450] width 905 height 17
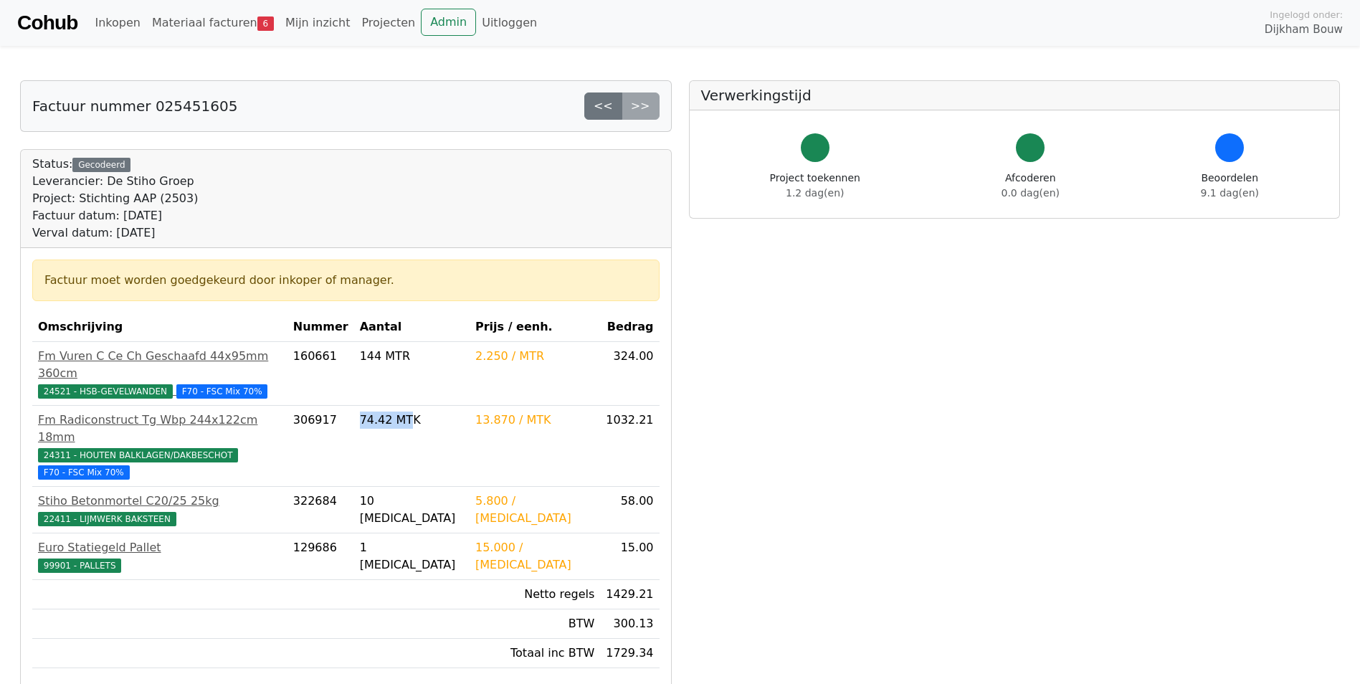
drag, startPoint x: 480, startPoint y: 400, endPoint x: 415, endPoint y: 406, distance: 64.8
click at [415, 406] on tr "Fm Radiconstruct Tg Wbp 244x122cm 18mm 24311 - HOUTEN BALKLAGEN/DAKBESCHOT F70 …" at bounding box center [345, 446] width 627 height 81
drag, startPoint x: 415, startPoint y: 406, endPoint x: 426, endPoint y: 404, distance: 11.1
click at [426, 406] on td "74.42 MTK" at bounding box center [411, 446] width 115 height 81
click at [425, 406] on tr "Fm Radiconstruct Tg Wbp 244x122cm 18mm 24311 - HOUTEN BALKLAGEN/DAKBESCHOT F70 …" at bounding box center [345, 446] width 627 height 81
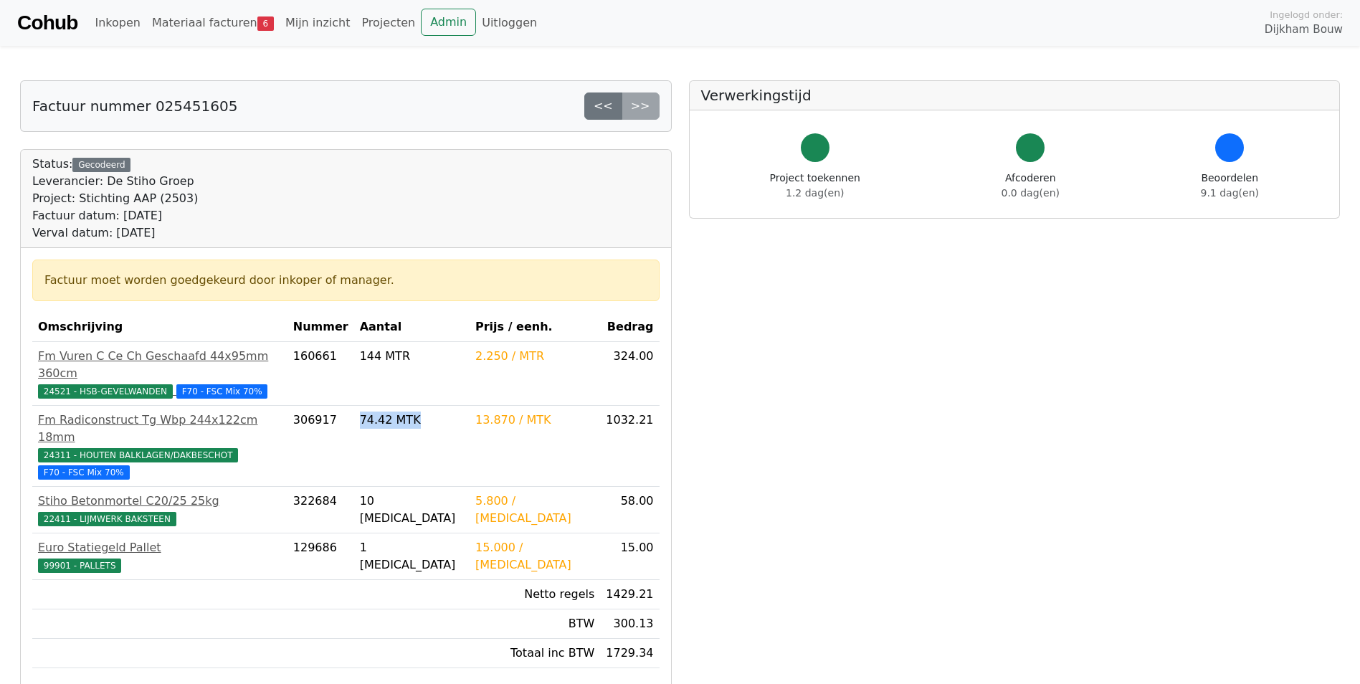
drag, startPoint x: 425, startPoint y: 404, endPoint x: 457, endPoint y: 420, distance: 35.6
click at [457, 420] on td "74.42 MTK" at bounding box center [411, 446] width 115 height 81
drag, startPoint x: 652, startPoint y: 399, endPoint x: 347, endPoint y: 406, distance: 305.4
click at [347, 406] on tr "Fm Radiconstruct Tg Wbp 244x122cm 18mm 24311 - HOUTEN BALKLAGEN/DAKBESCHOT F70 …" at bounding box center [345, 446] width 627 height 81
drag, startPoint x: 347, startPoint y: 406, endPoint x: 348, endPoint y: 426, distance: 19.4
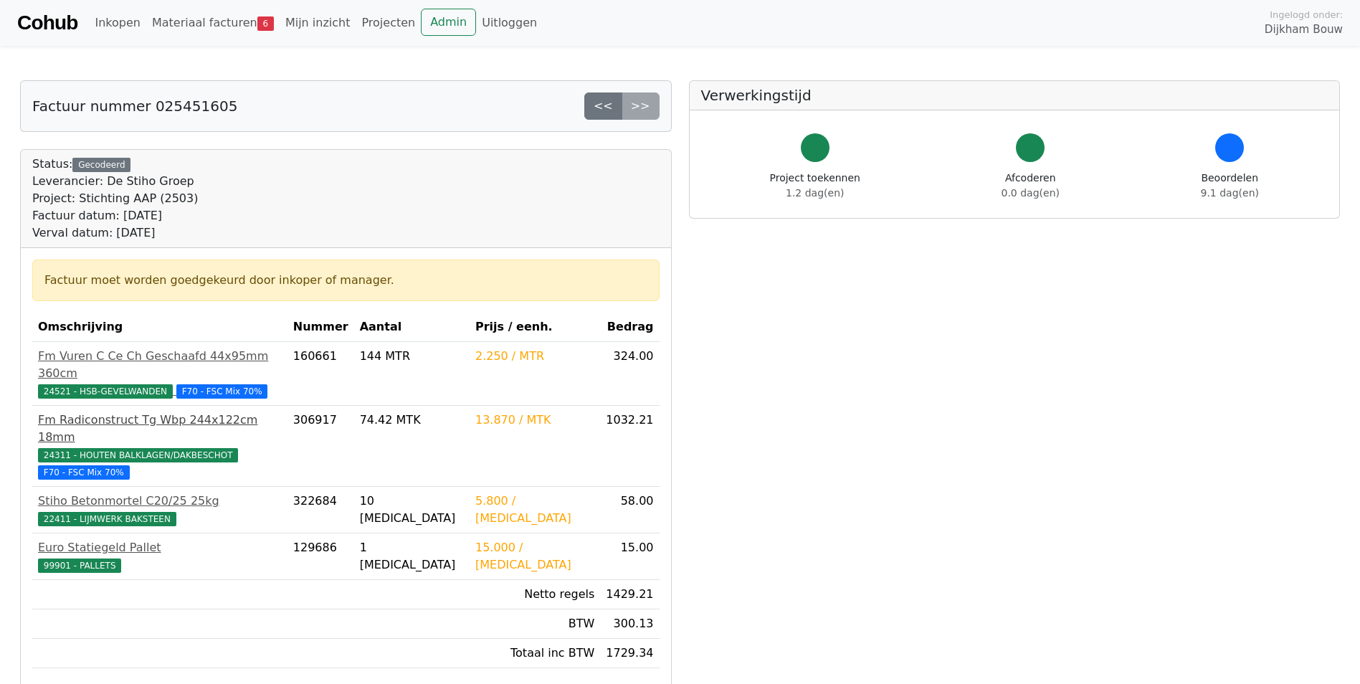
click at [287, 426] on td "Fm Radiconstruct Tg Wbp 244x122cm 18mm 24311 - HOUTEN BALKLAGEN/DAKBESCHOT F70 …" at bounding box center [159, 446] width 255 height 81
drag, startPoint x: 482, startPoint y: 399, endPoint x: 430, endPoint y: 403, distance: 52.5
click at [430, 411] on div "74.42 MTK" at bounding box center [412, 419] width 104 height 17
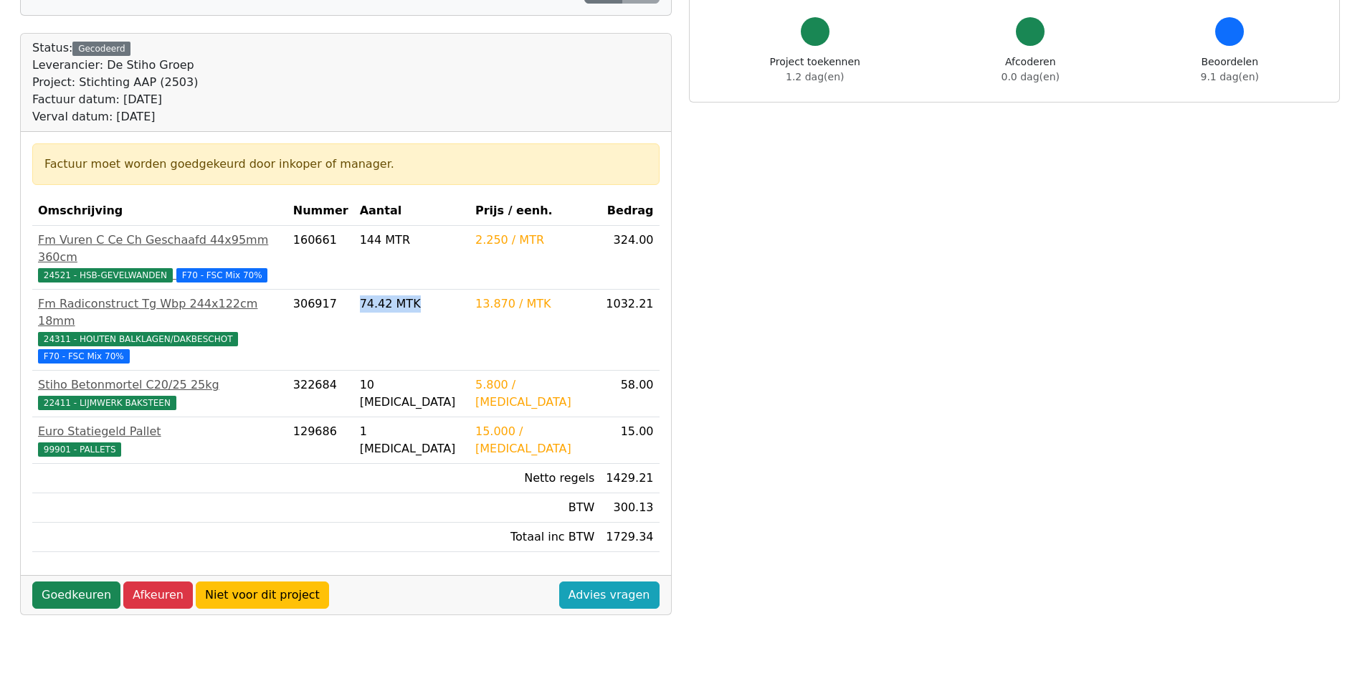
scroll to position [143, 0]
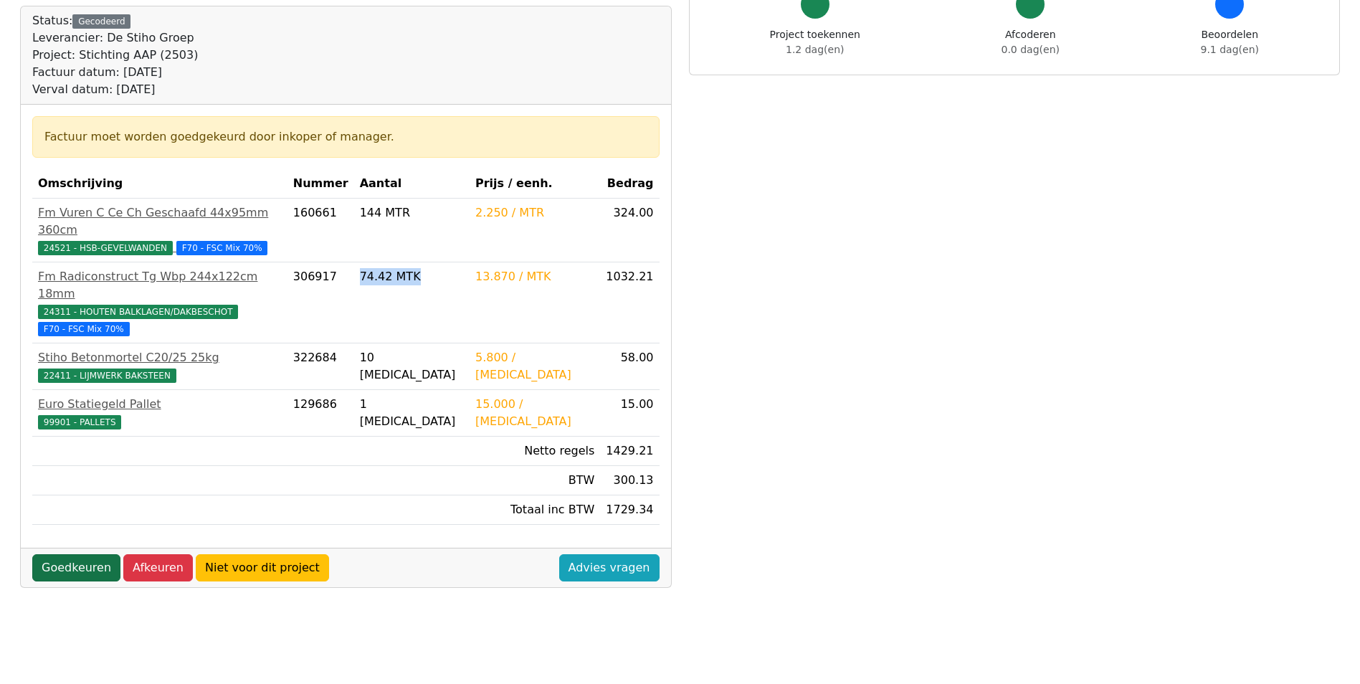
click at [66, 554] on link "Goedkeuren" at bounding box center [76, 567] width 88 height 27
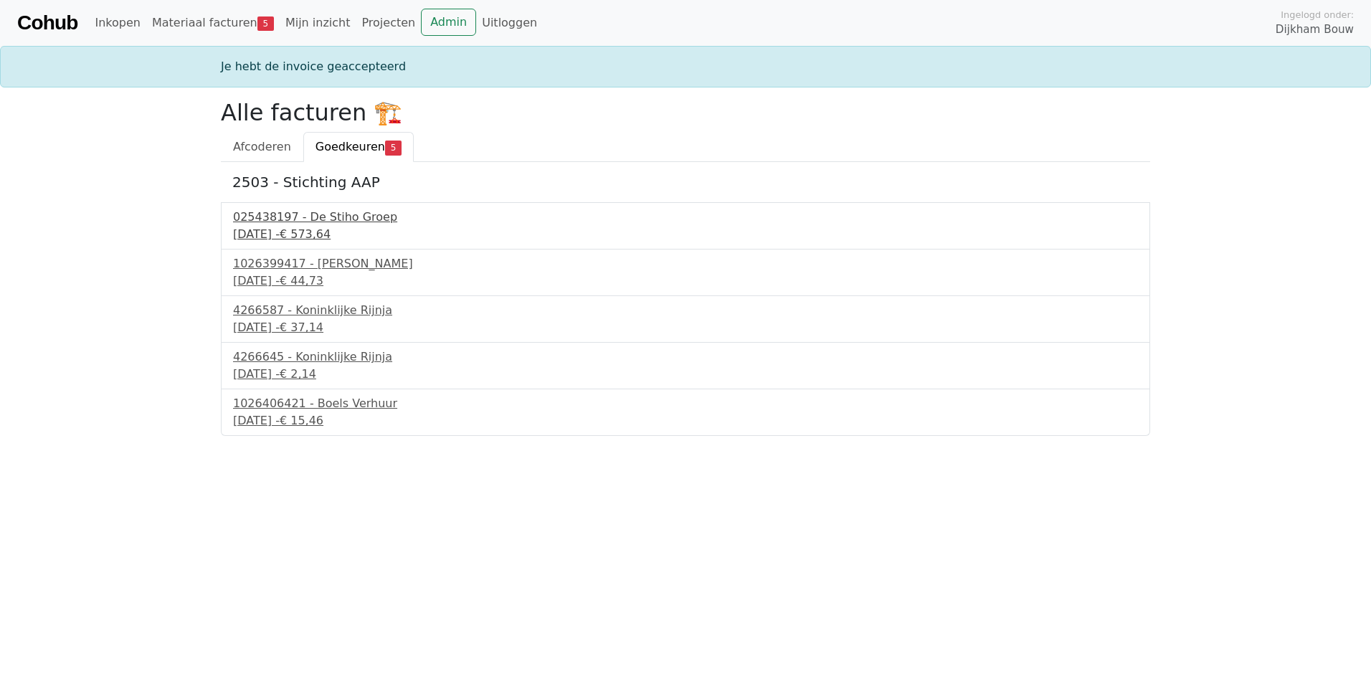
click at [333, 213] on div "025438197 - De Stiho Groep" at bounding box center [685, 217] width 905 height 17
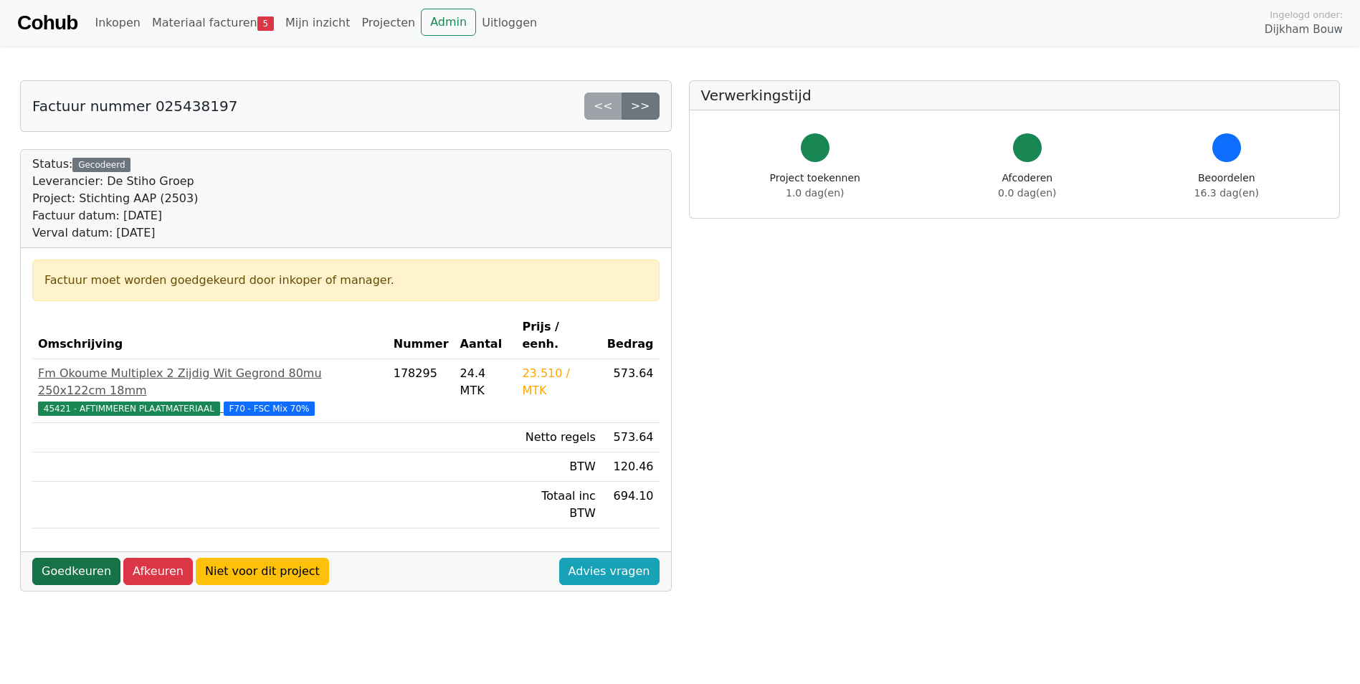
click at [70, 558] on link "Goedkeuren" at bounding box center [76, 571] width 88 height 27
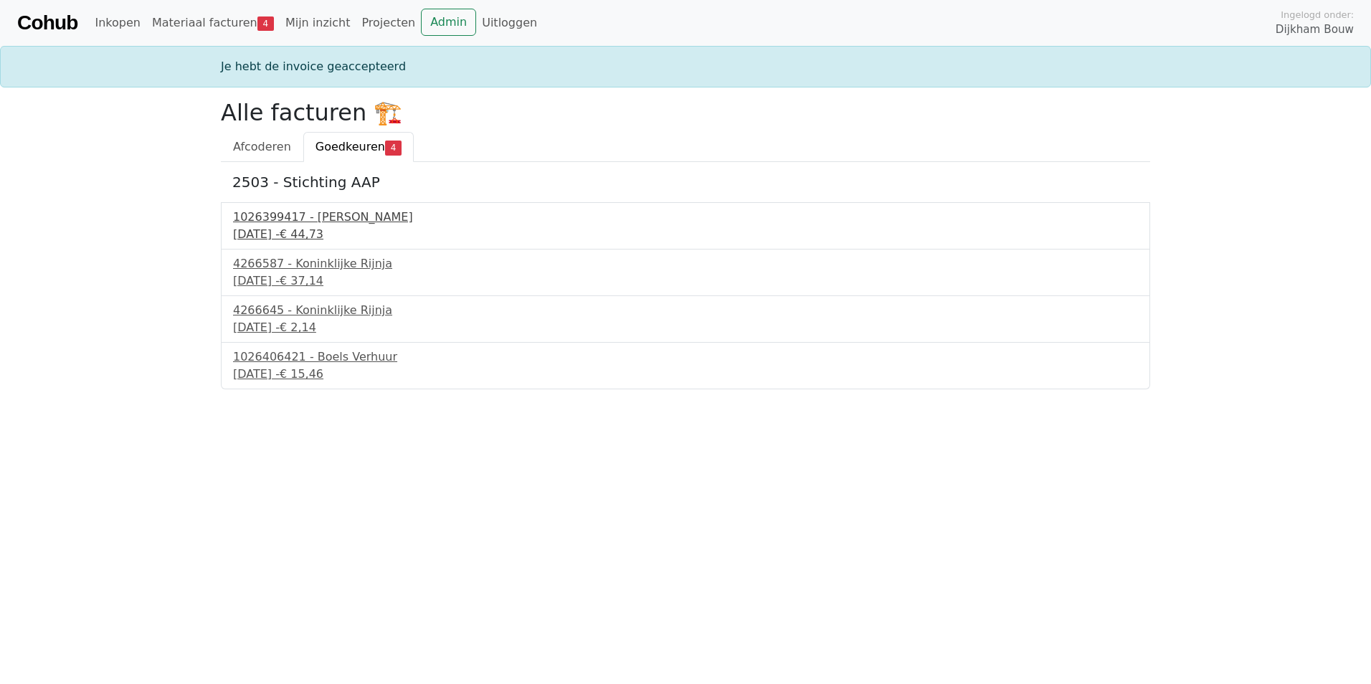
click at [310, 216] on div "1026399417 - Boels Verhuur" at bounding box center [685, 217] width 905 height 17
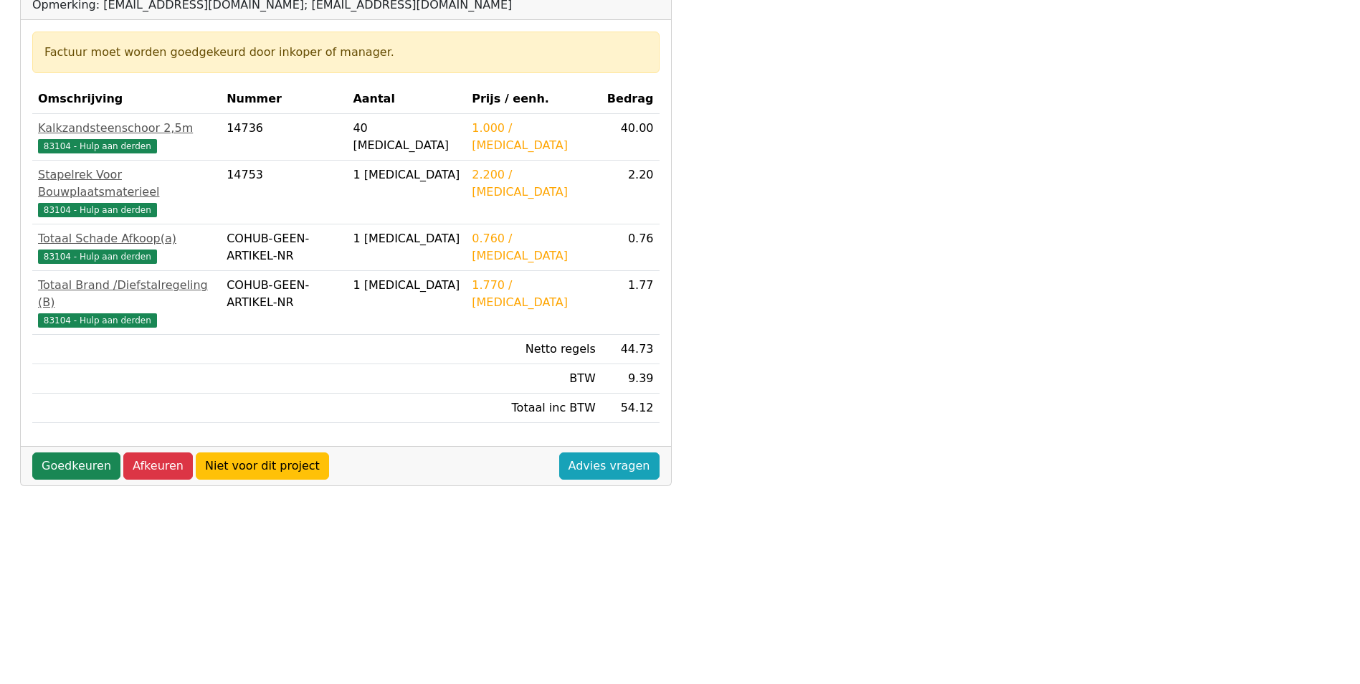
scroll to position [287, 0]
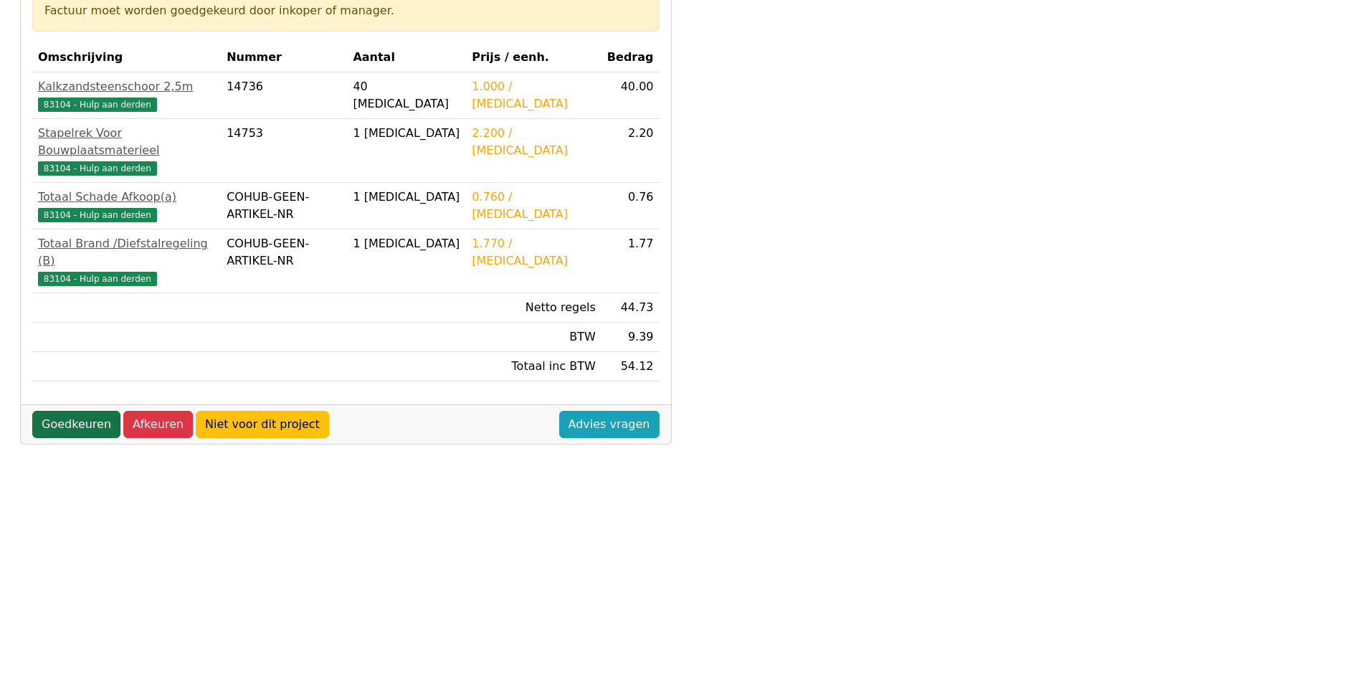
click at [72, 411] on link "Goedkeuren" at bounding box center [76, 424] width 88 height 27
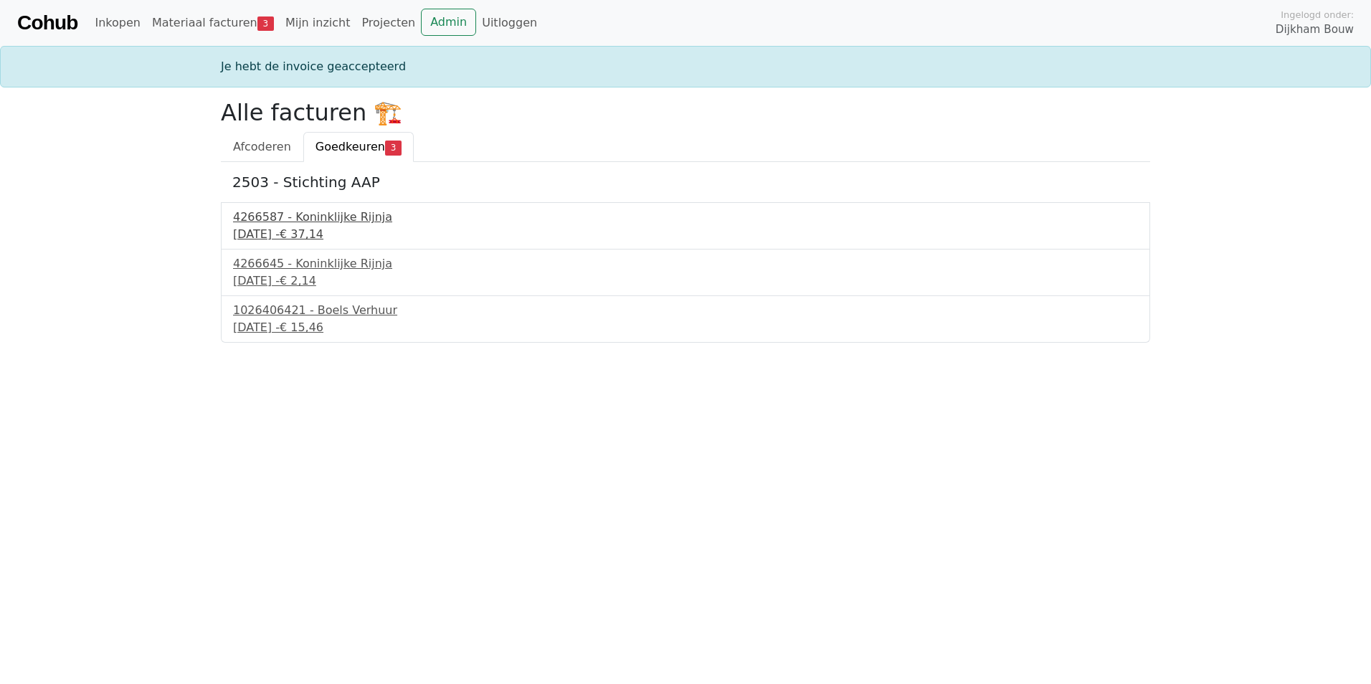
click at [285, 216] on div "4266587 - Koninklijke Rijnja" at bounding box center [685, 217] width 905 height 17
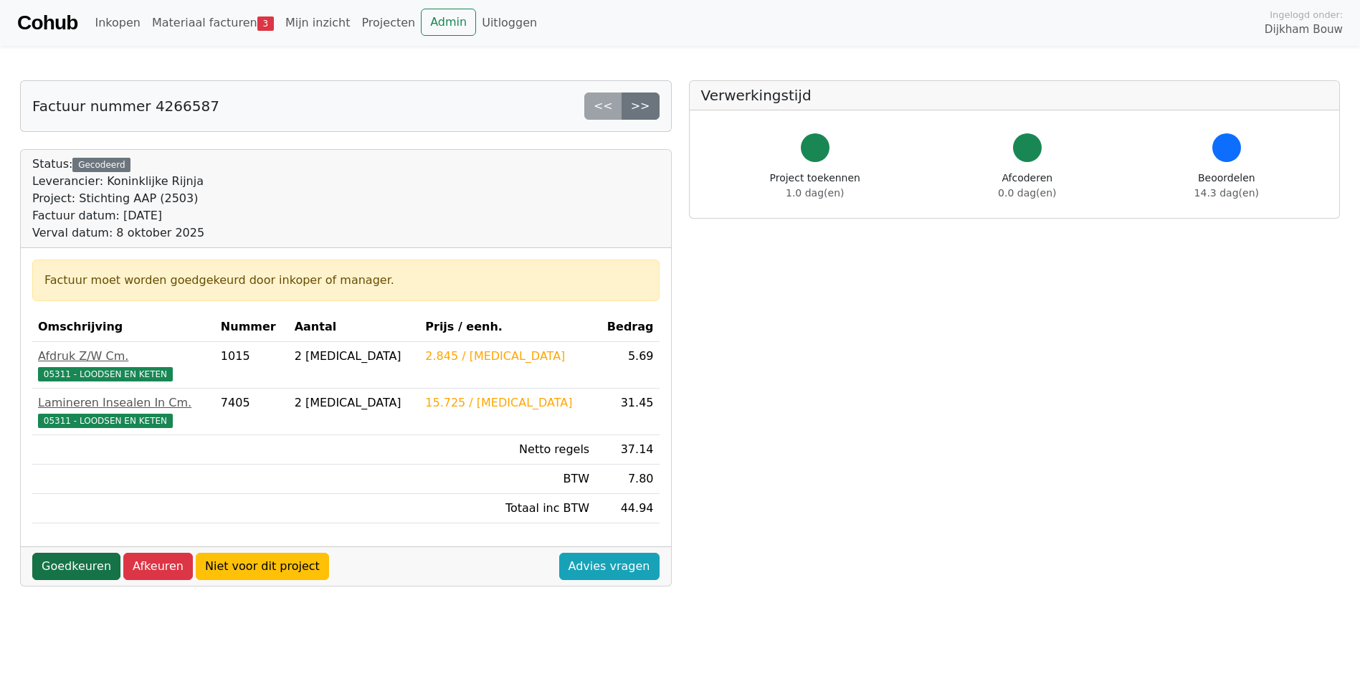
click at [70, 566] on link "Goedkeuren" at bounding box center [76, 566] width 88 height 27
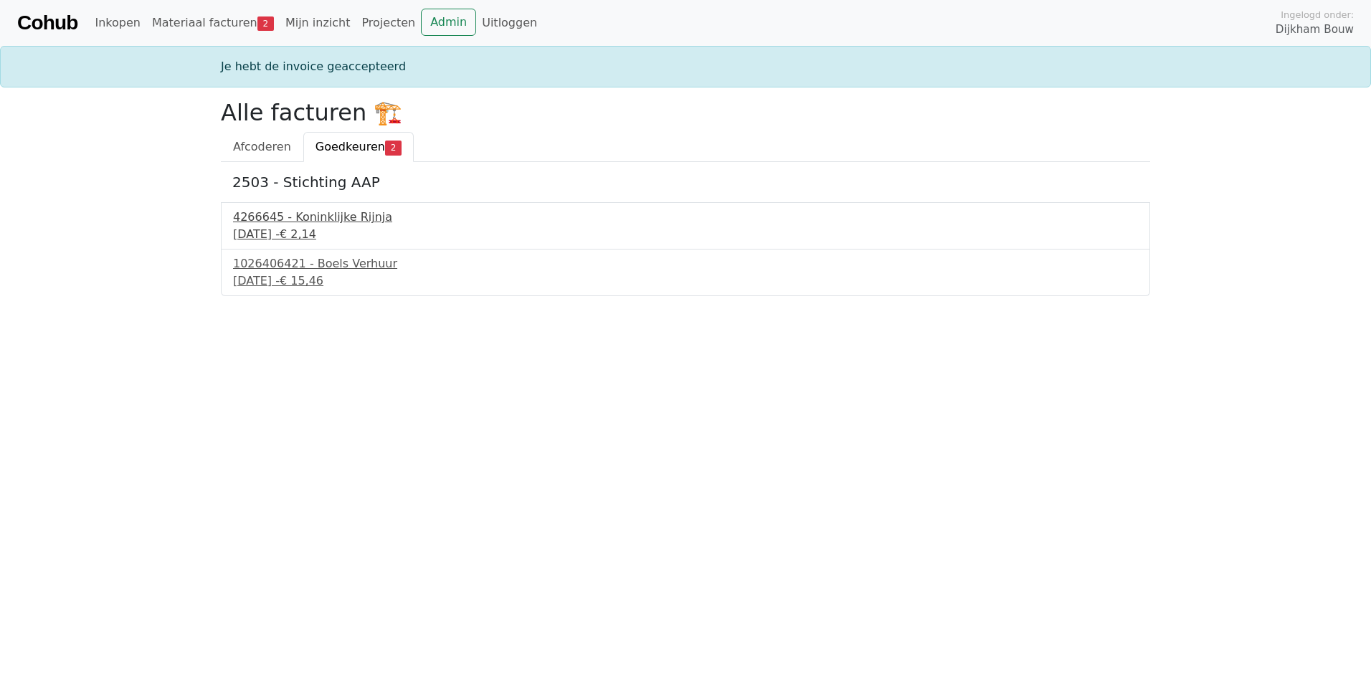
click at [309, 213] on div "4266645 - Koninklijke Rijnja" at bounding box center [685, 217] width 905 height 17
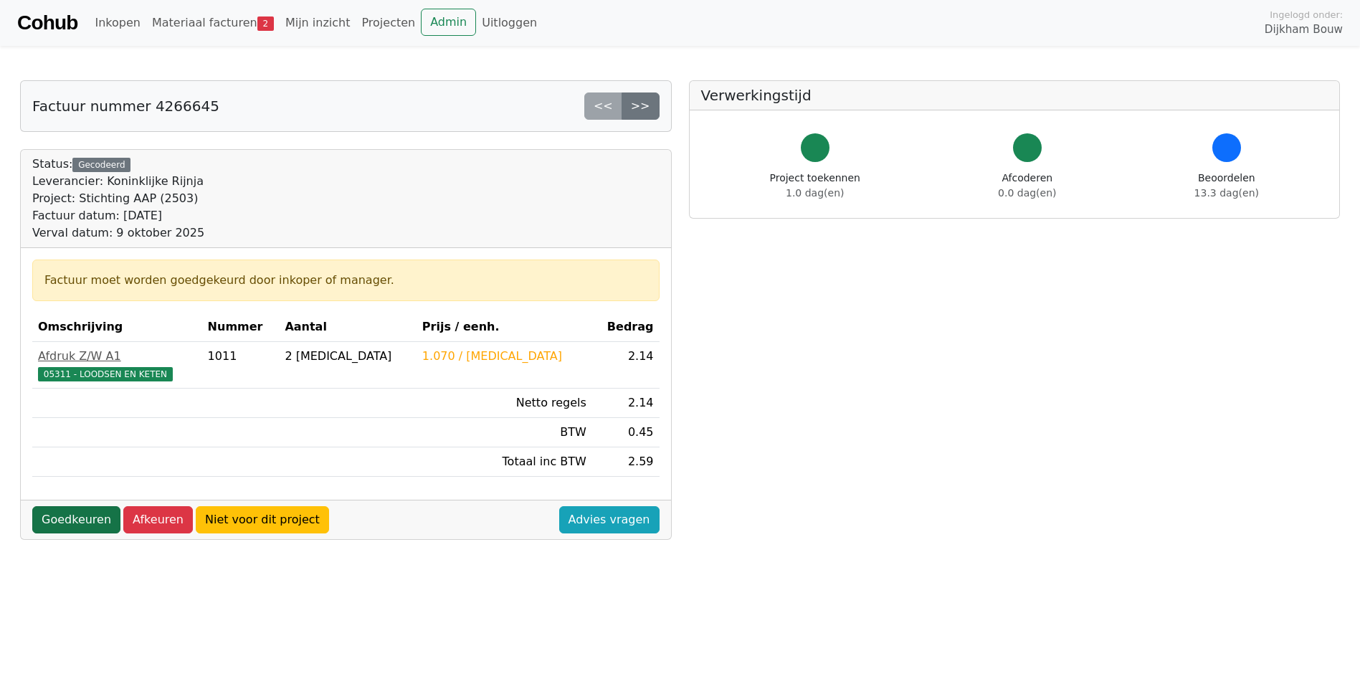
click at [70, 522] on link "Goedkeuren" at bounding box center [76, 519] width 88 height 27
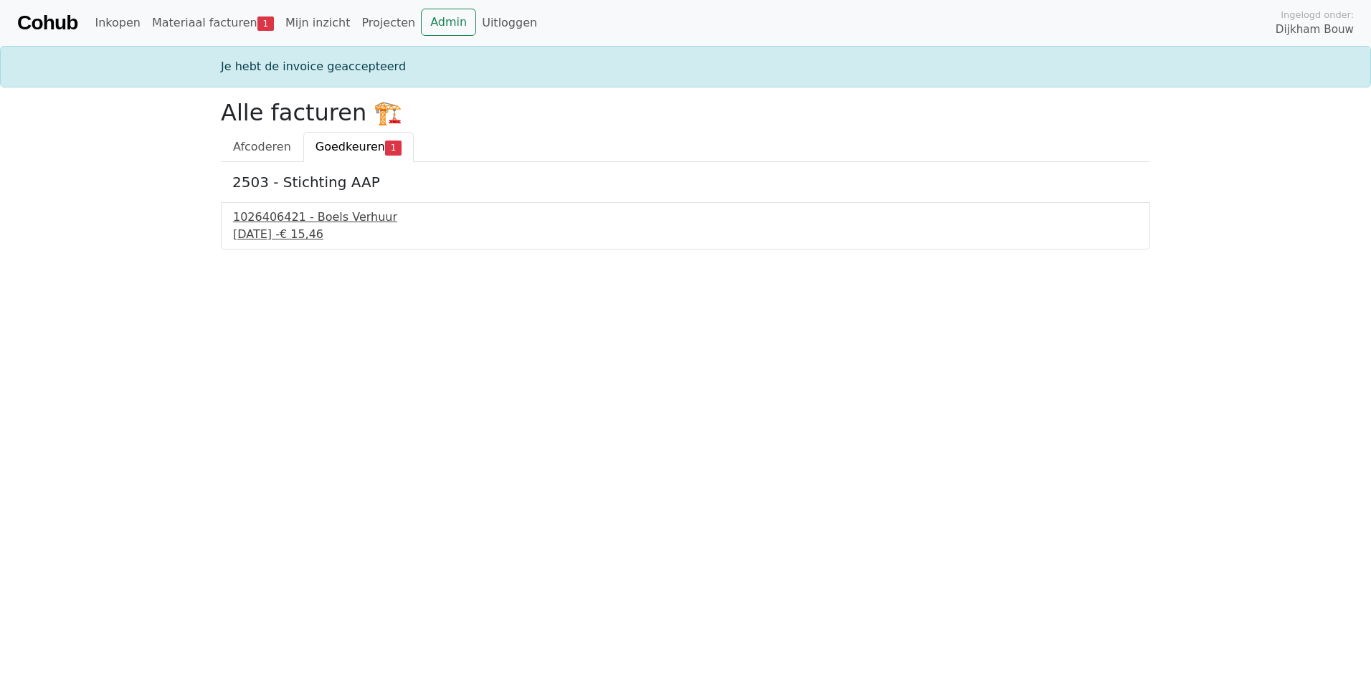
click at [311, 215] on div "1026406421 - Boels Verhuur" at bounding box center [685, 217] width 905 height 17
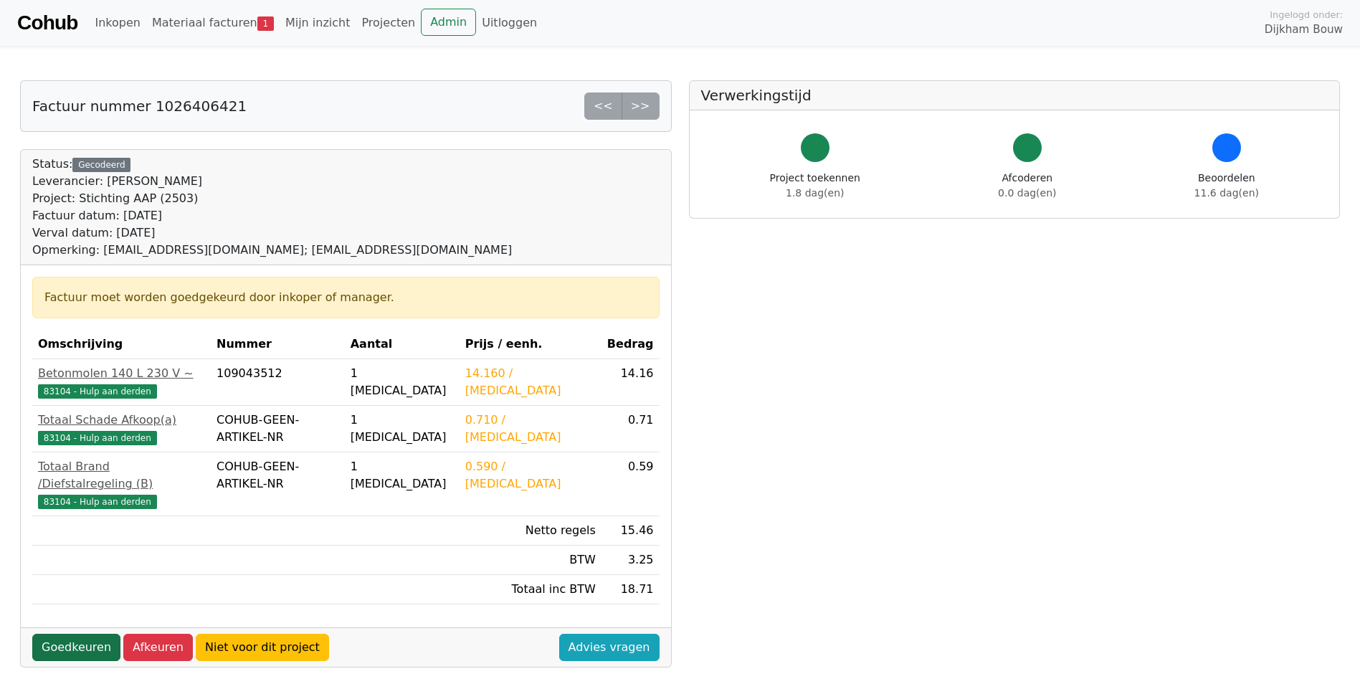
click at [65, 634] on link "Goedkeuren" at bounding box center [76, 647] width 88 height 27
